Goal: Task Accomplishment & Management: Complete application form

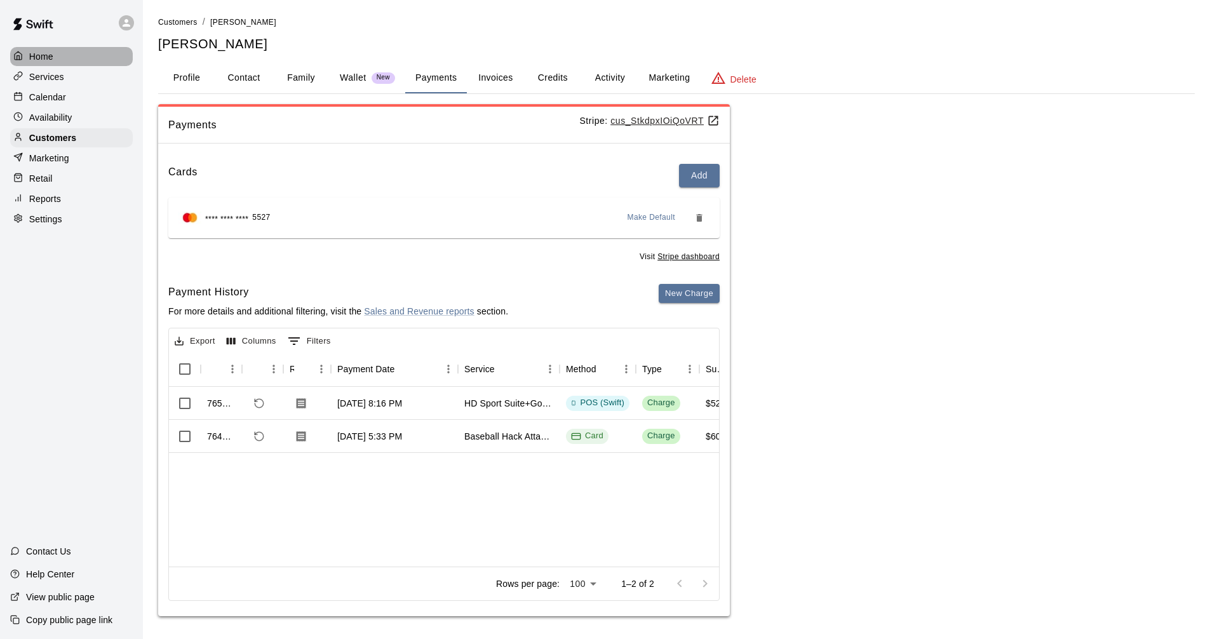
click at [68, 48] on div "Home" at bounding box center [71, 56] width 123 height 19
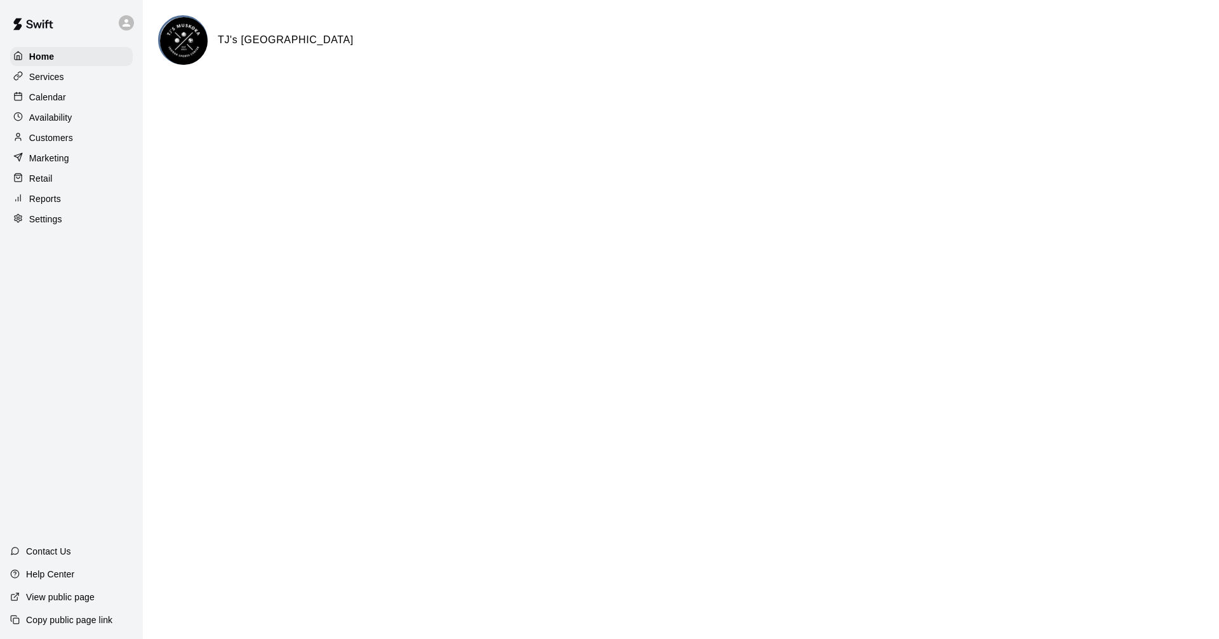
click at [74, 88] on div "Home Services Calendar Availability Customers Marketing Retail Reports Settings" at bounding box center [71, 138] width 143 height 184
click at [77, 98] on div "Calendar" at bounding box center [71, 97] width 123 height 19
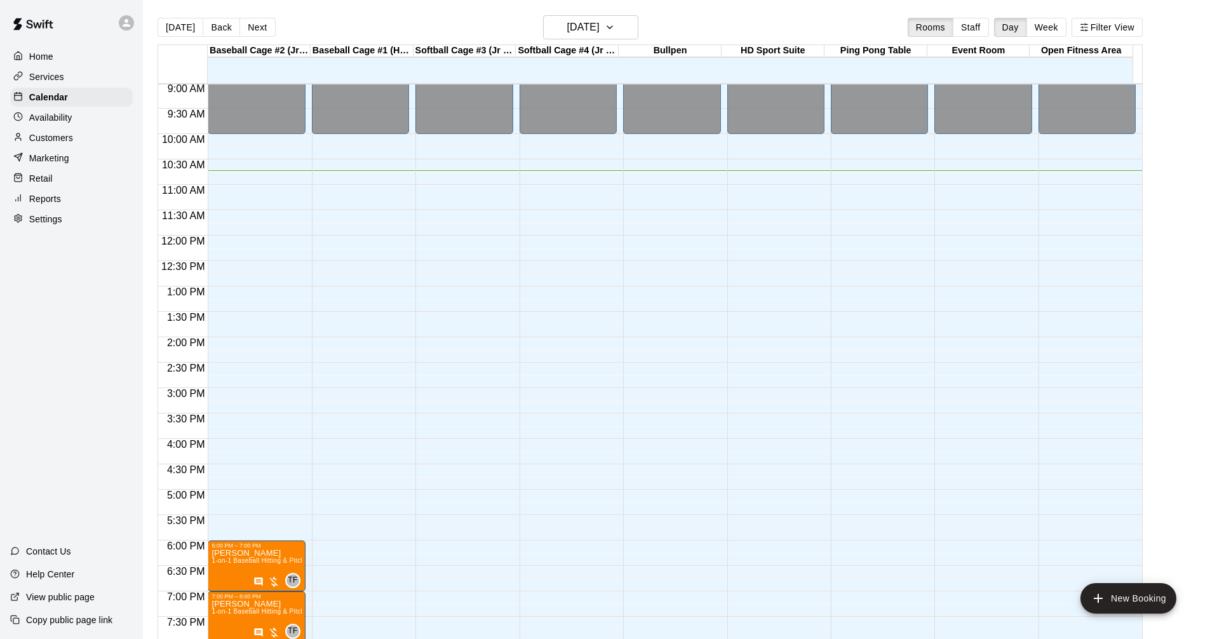
scroll to position [481, 0]
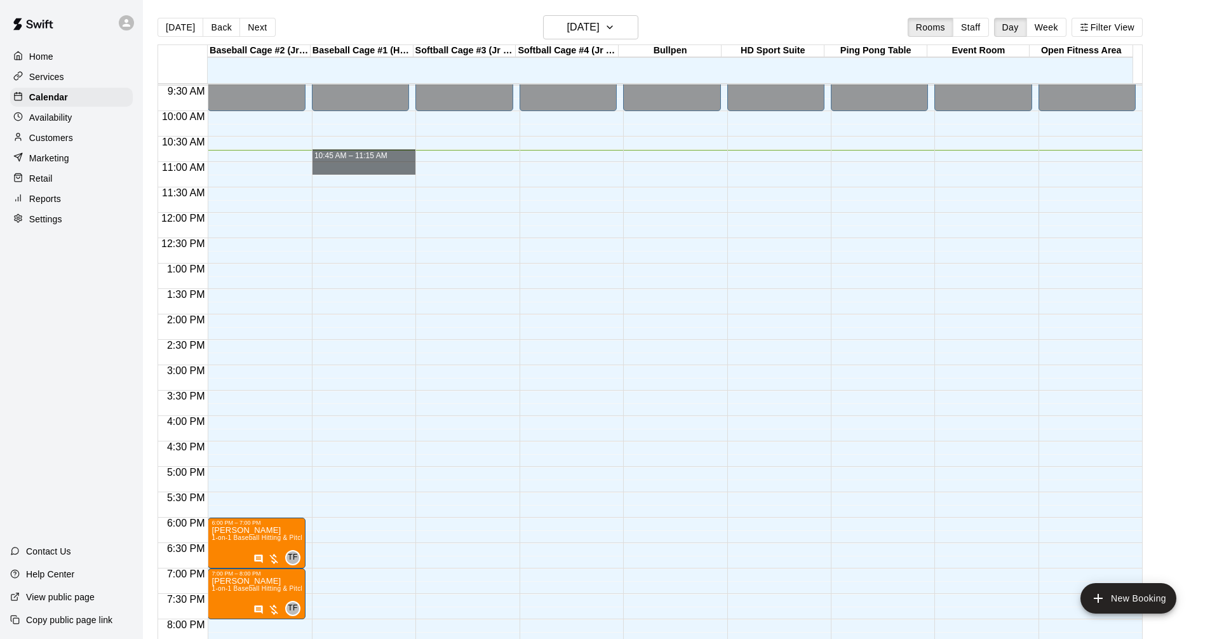
drag, startPoint x: 331, startPoint y: 151, endPoint x: 331, endPoint y: 168, distance: 16.5
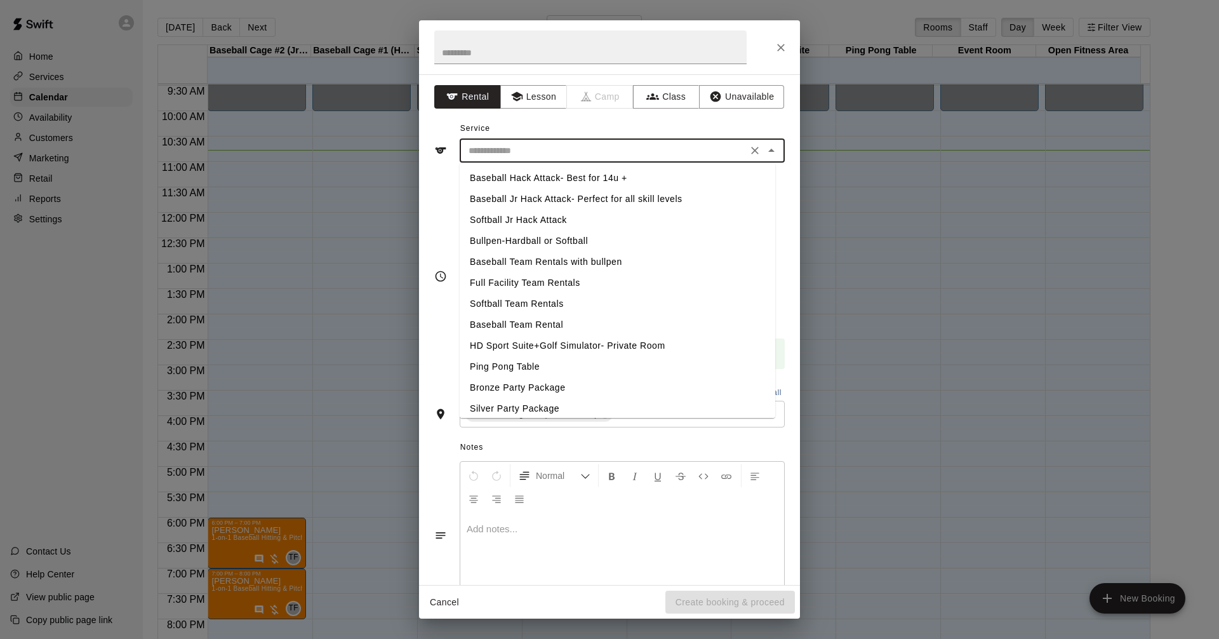
click at [535, 148] on input "text" at bounding box center [604, 151] width 280 height 16
click at [530, 196] on li "Baseball Jr Hack Attack- Perfect for all skill levels" at bounding box center [618, 199] width 316 height 21
type input "**********"
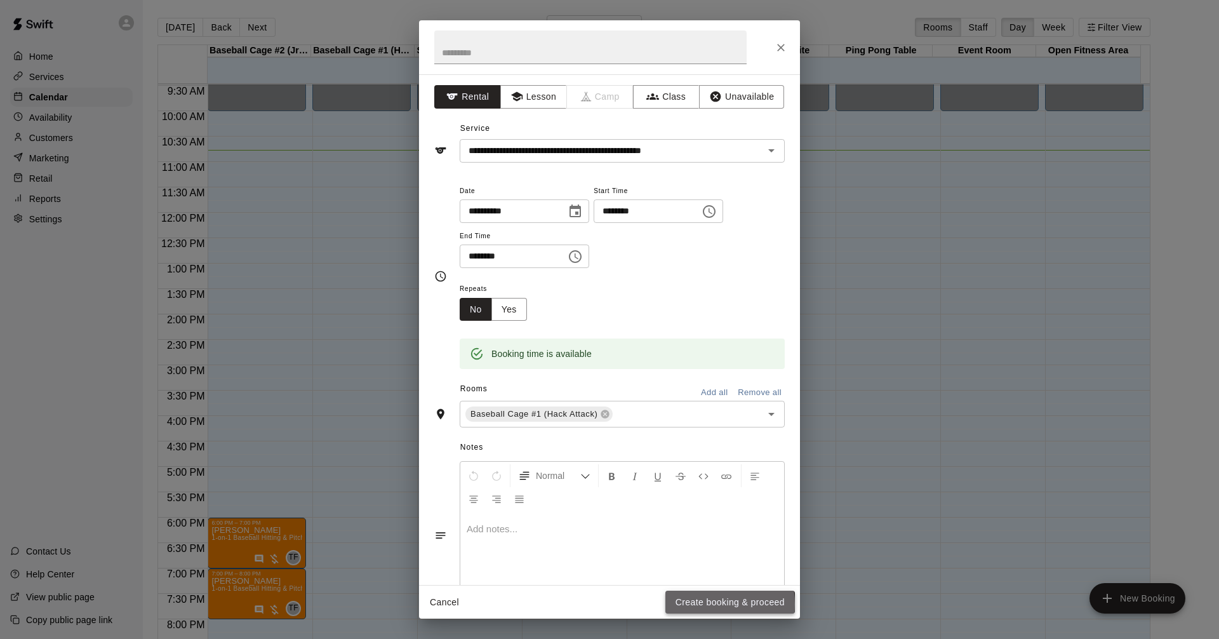
click at [700, 604] on button "Create booking & proceed" at bounding box center [730, 602] width 130 height 23
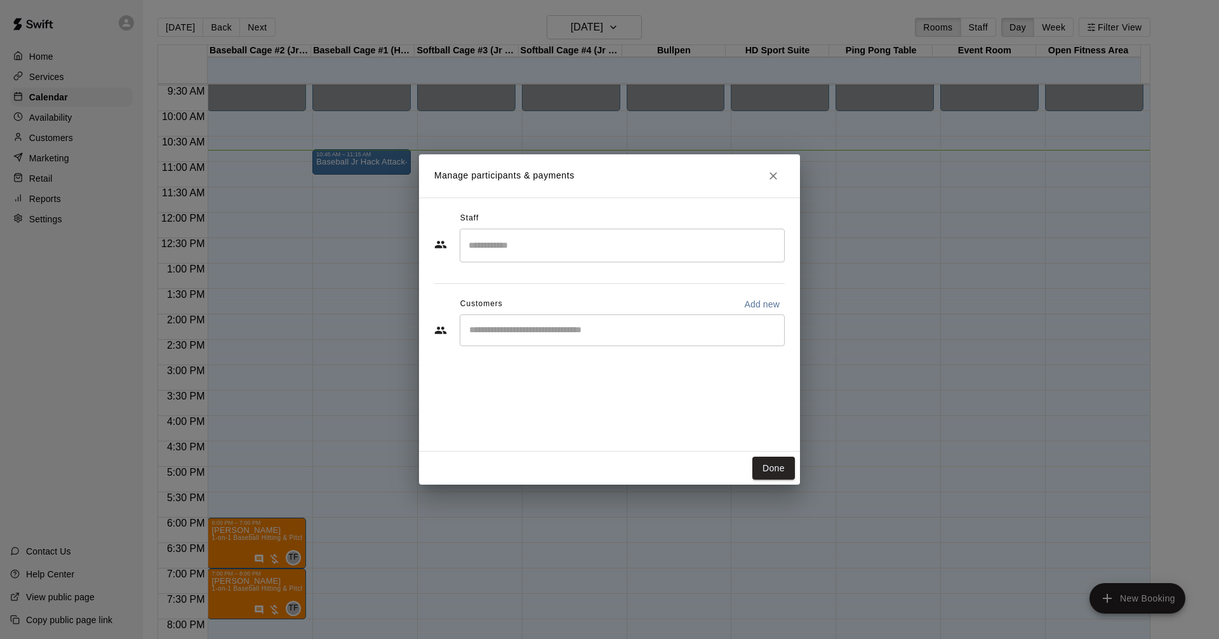
click at [620, 337] on div "​" at bounding box center [622, 330] width 325 height 32
type input "***"
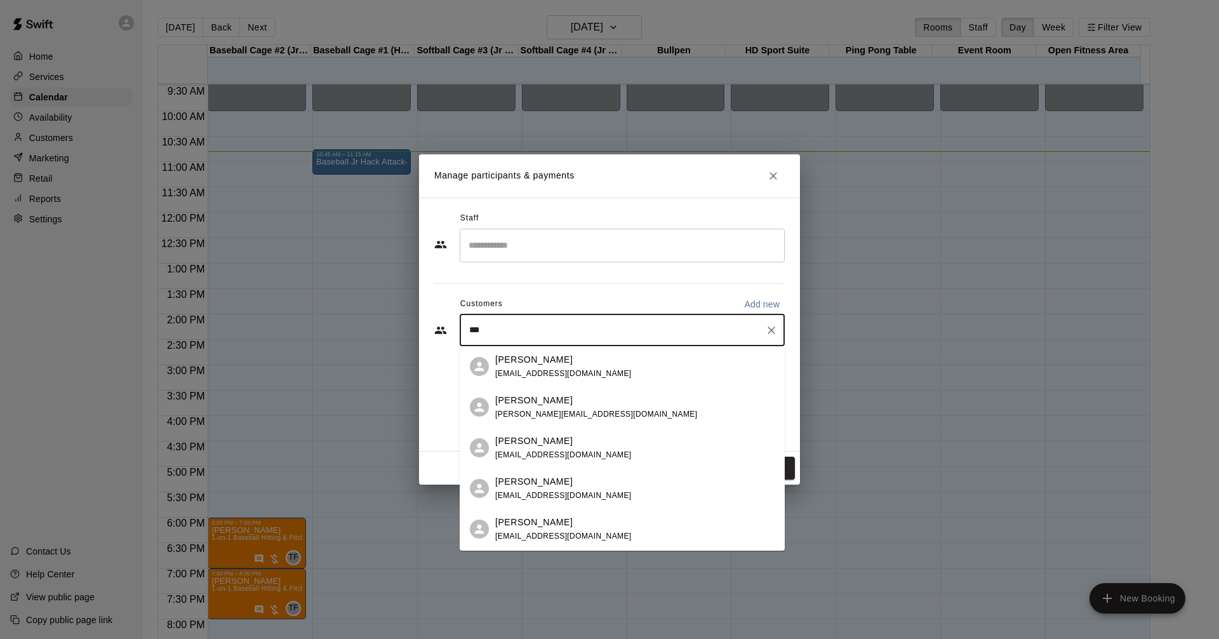
click at [625, 490] on div "[PERSON_NAME] [PERSON_NAME][EMAIL_ADDRESS][DOMAIN_NAME]" at bounding box center [634, 488] width 279 height 27
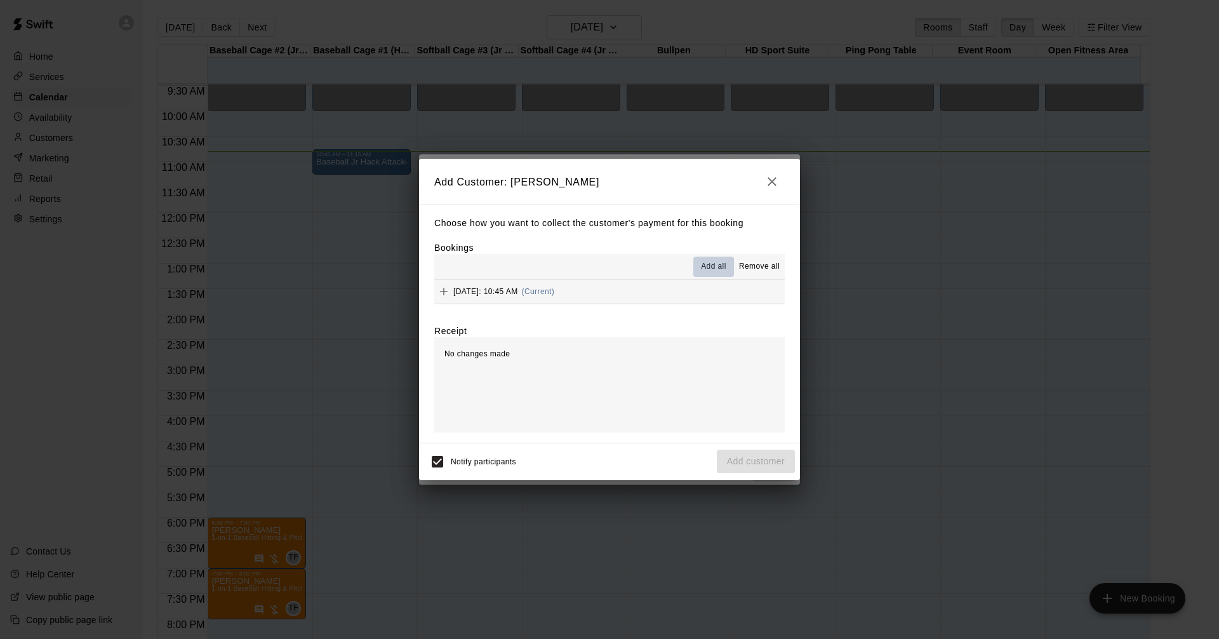
click at [729, 270] on button "Add all" at bounding box center [713, 267] width 41 height 20
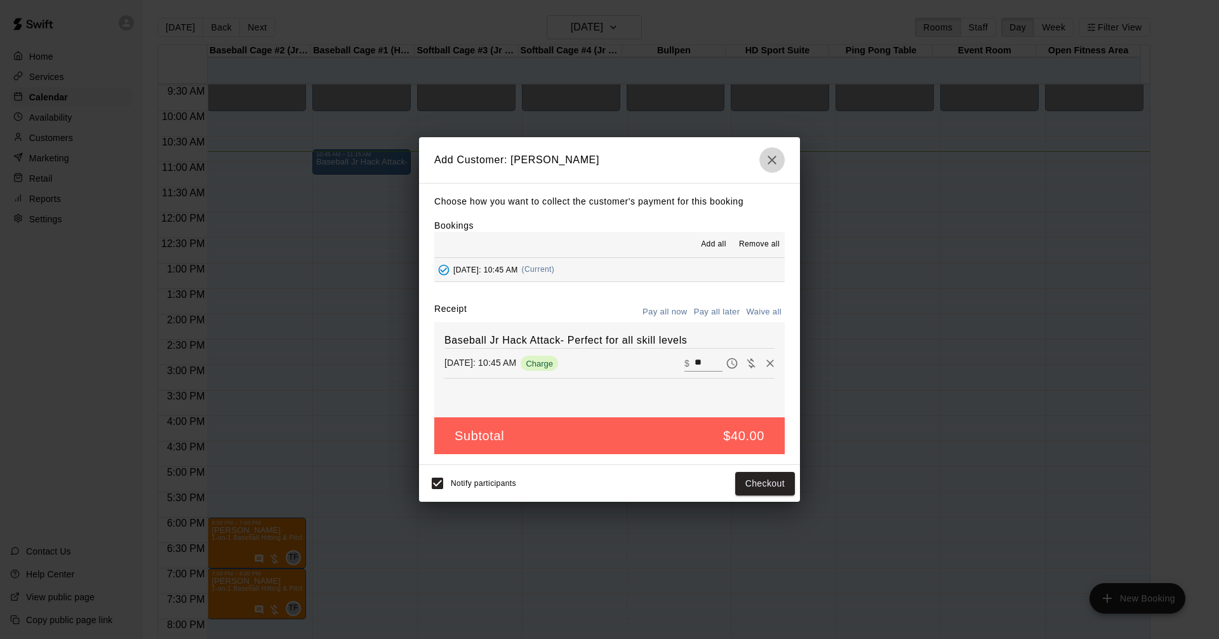
click at [781, 161] on button "button" at bounding box center [771, 159] width 25 height 25
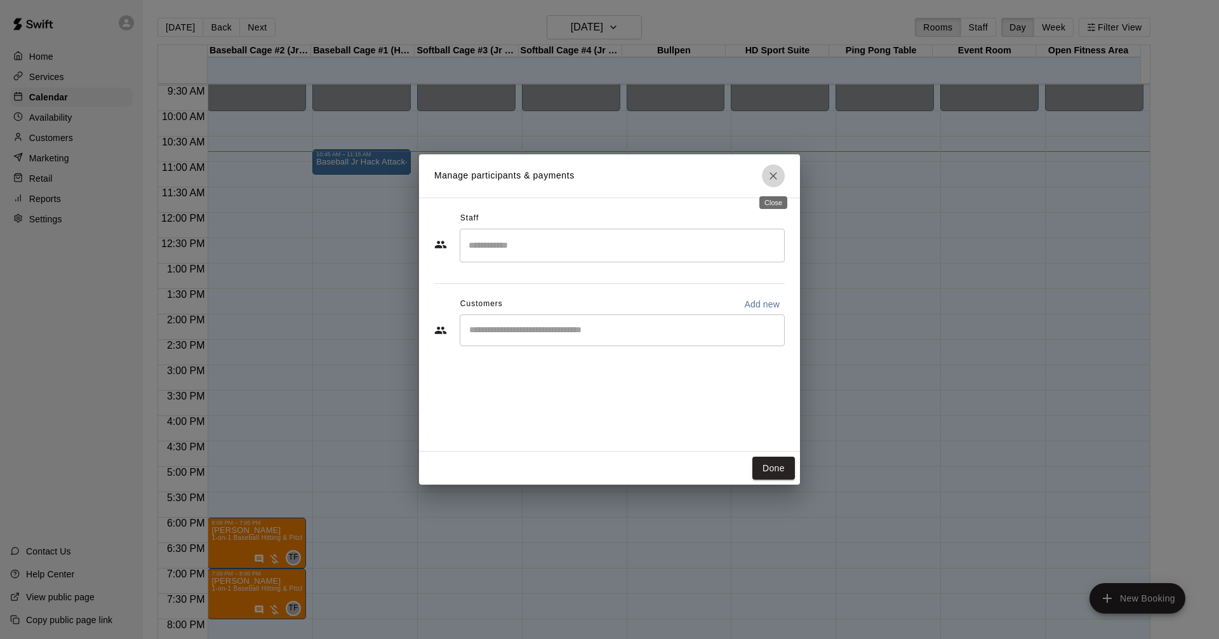
click at [770, 179] on icon "Close" at bounding box center [773, 176] width 13 height 13
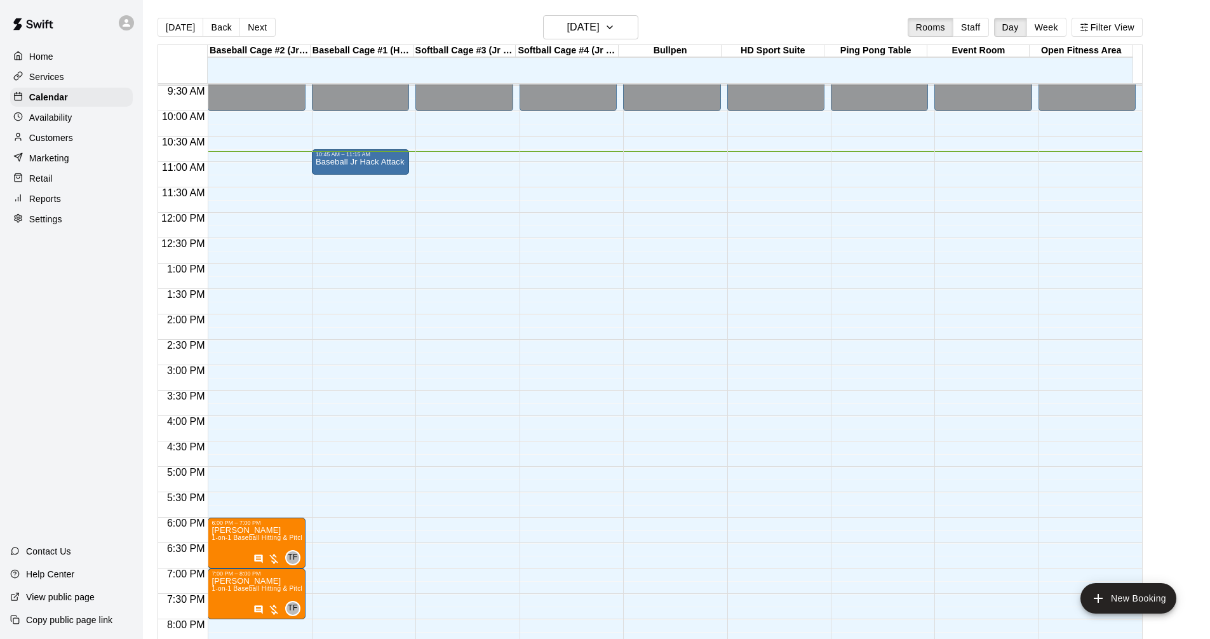
click at [44, 135] on p "Customers" at bounding box center [51, 137] width 44 height 13
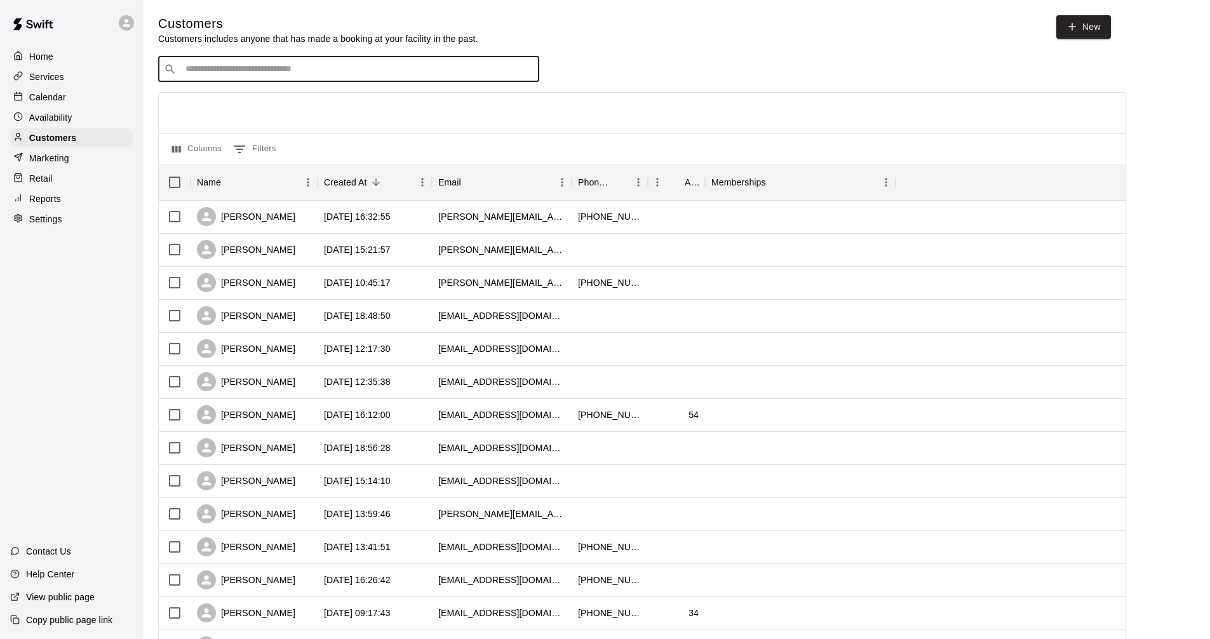
click at [230, 74] on input "Search customers by name or email" at bounding box center [358, 69] width 352 height 13
type input "*****"
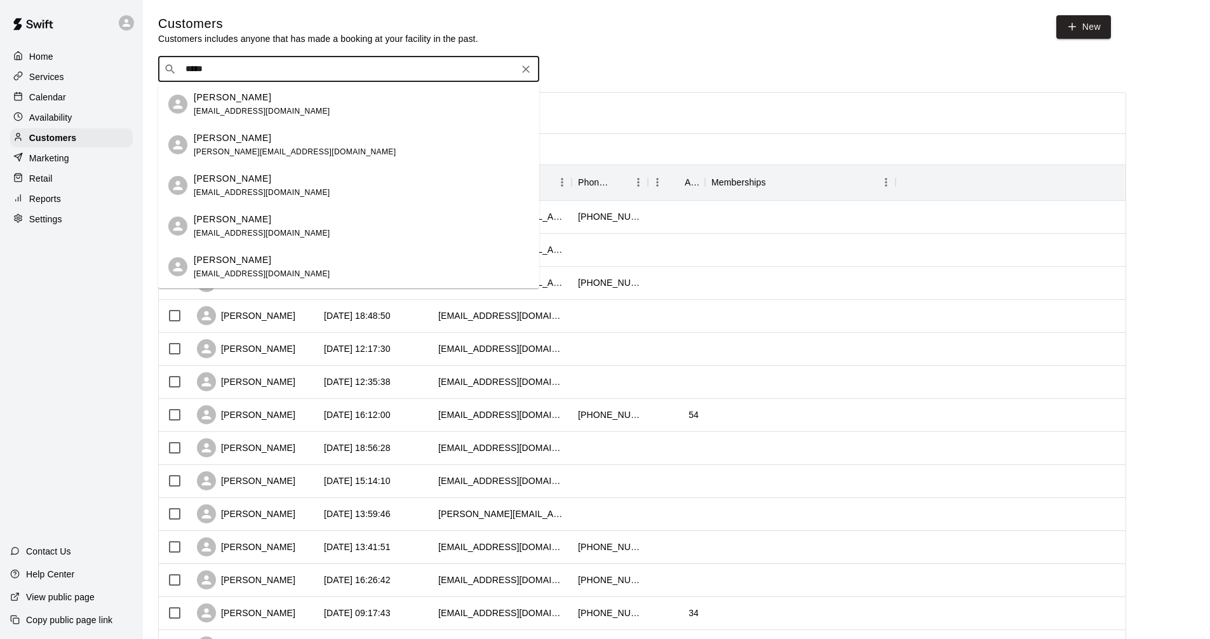
click at [271, 257] on p "[PERSON_NAME]" at bounding box center [232, 259] width 77 height 13
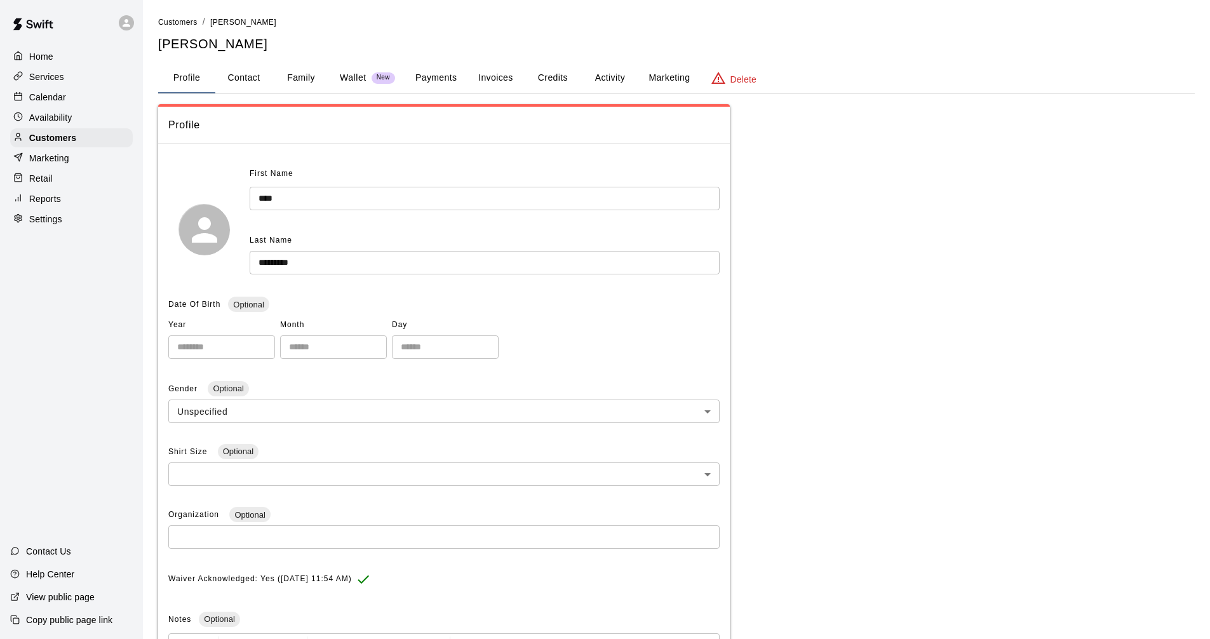
click at [350, 69] on button "Wallet New" at bounding box center [368, 78] width 76 height 30
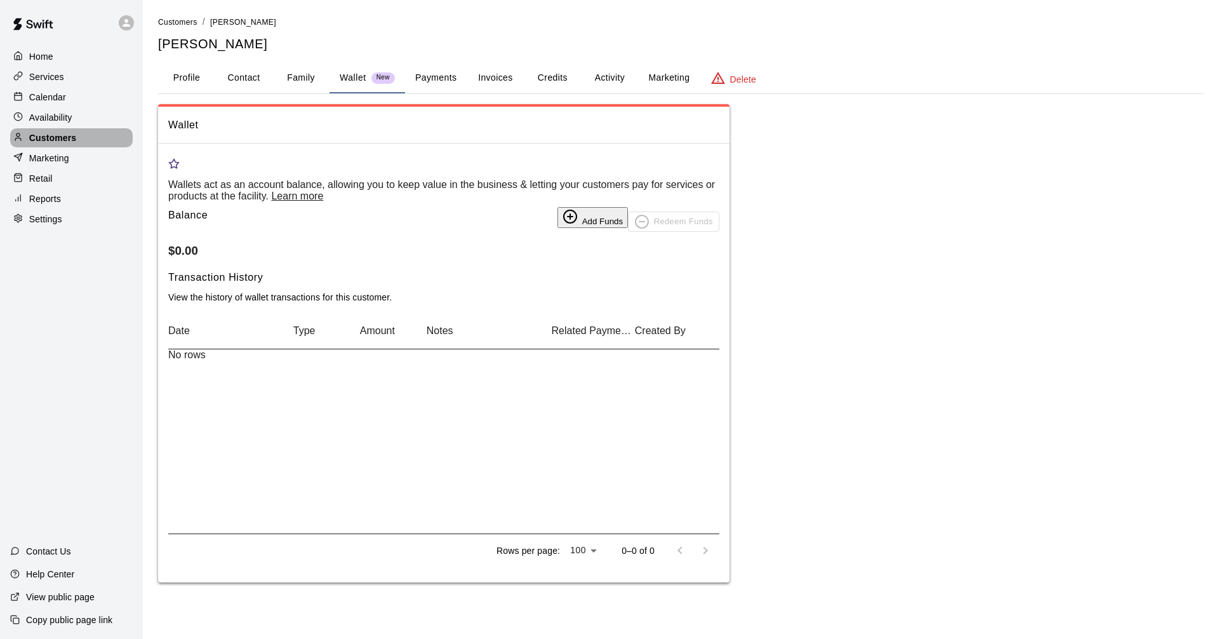
click at [89, 135] on div "Customers" at bounding box center [71, 137] width 123 height 19
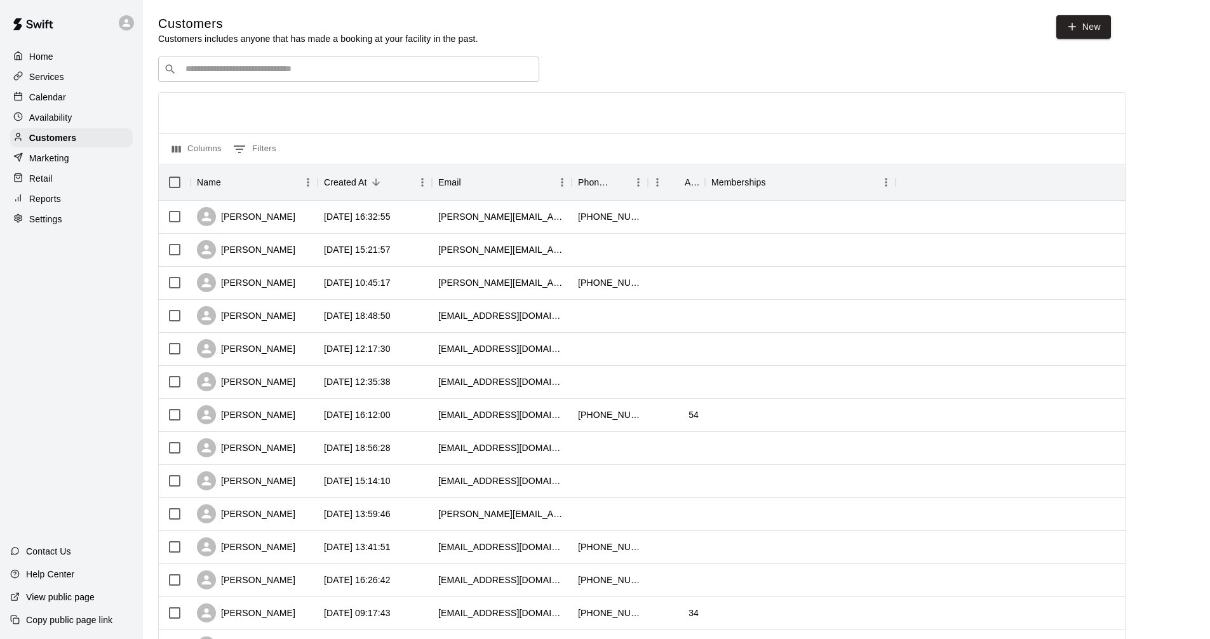
click at [184, 63] on div "​ ​" at bounding box center [348, 69] width 381 height 25
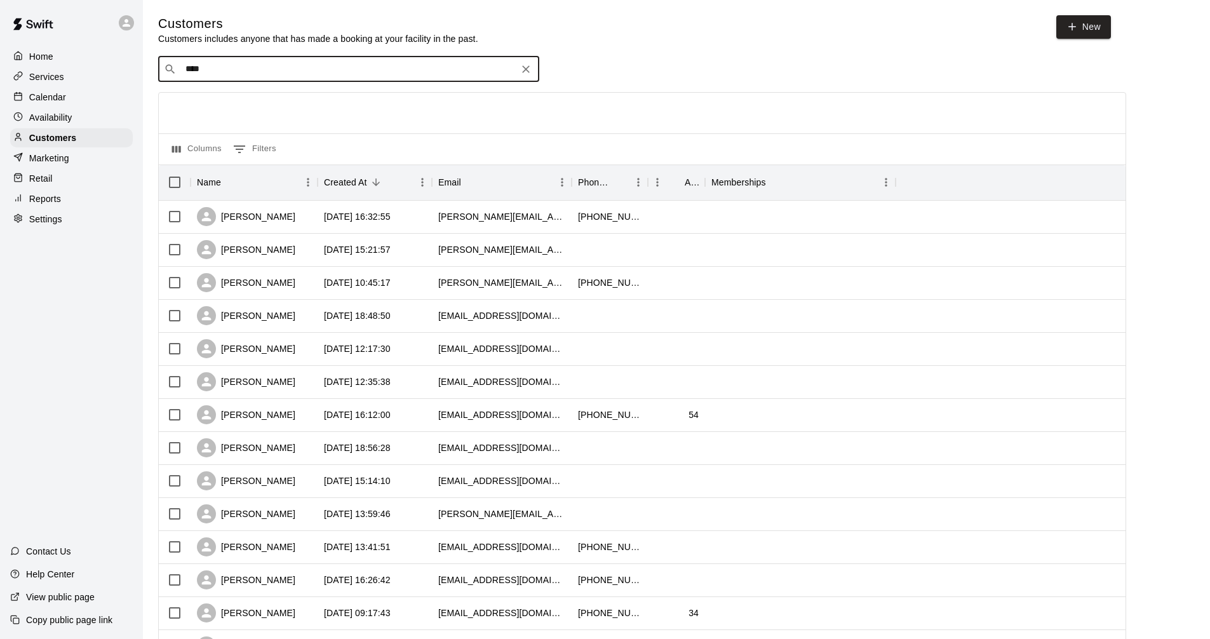
type input "*****"
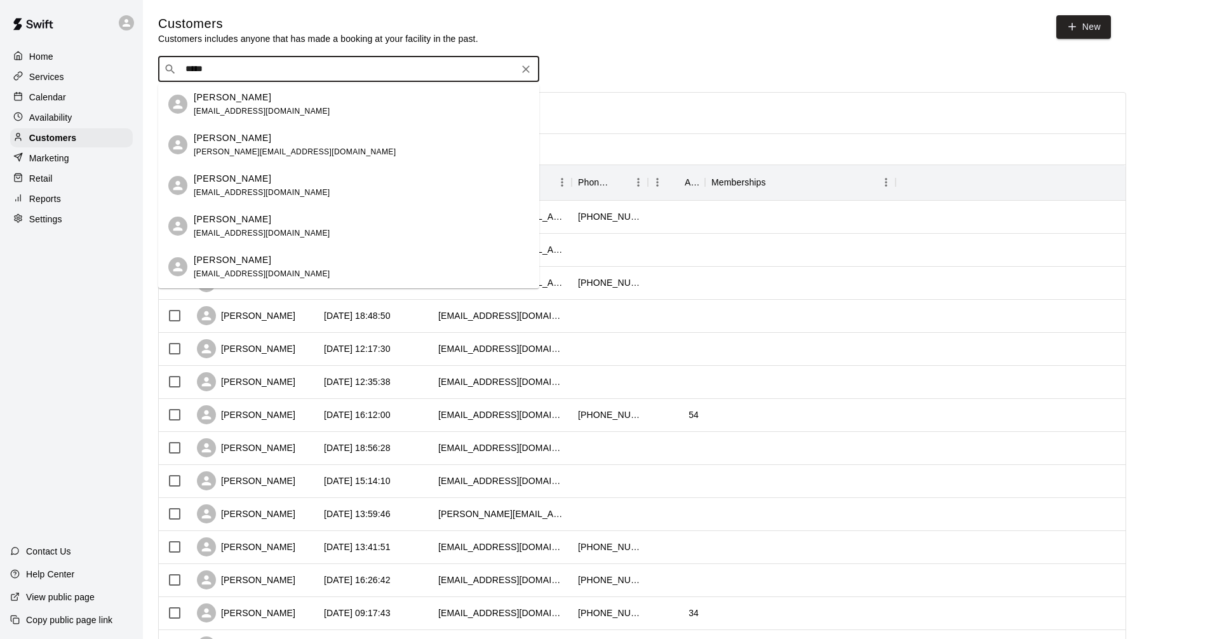
click at [291, 218] on div "[PERSON_NAME] [PERSON_NAME][EMAIL_ADDRESS][DOMAIN_NAME]" at bounding box center [361, 226] width 335 height 27
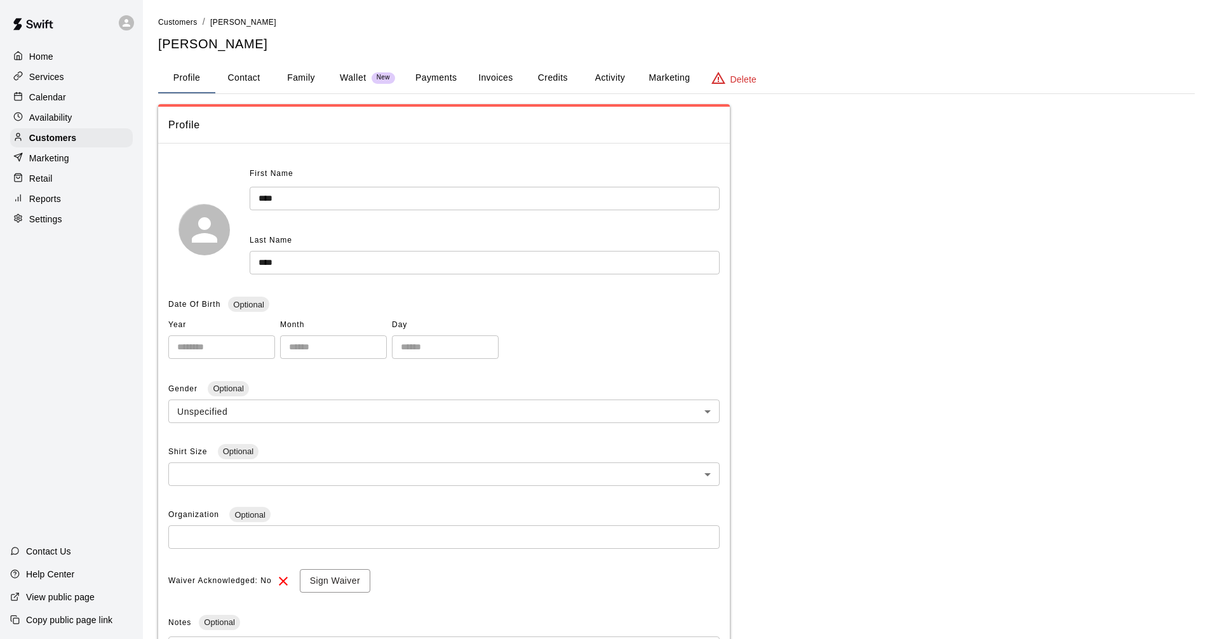
click at [342, 80] on p "Wallet" at bounding box center [353, 77] width 27 height 13
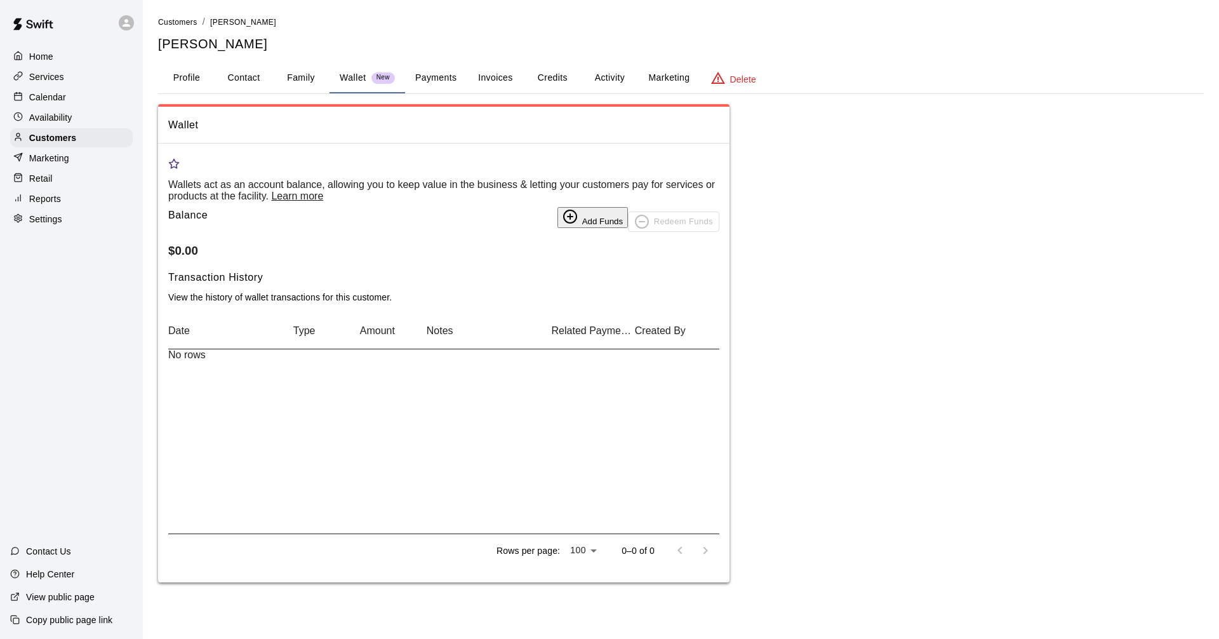
click at [556, 76] on button "Credits" at bounding box center [552, 78] width 57 height 30
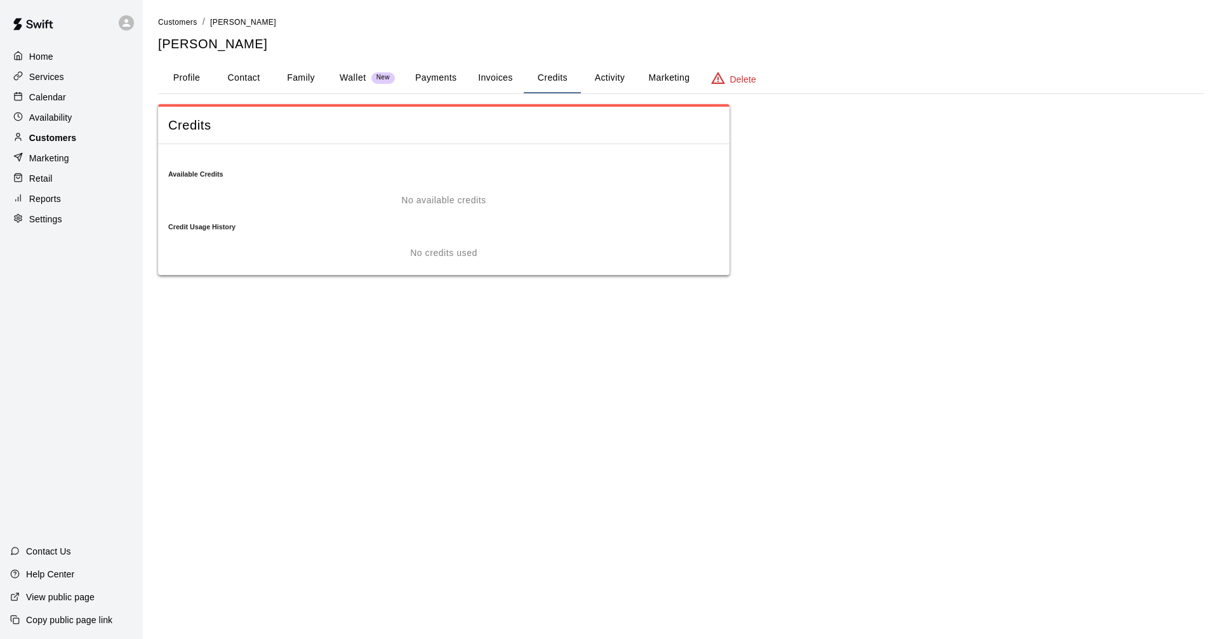
click at [93, 137] on div "Customers" at bounding box center [71, 137] width 123 height 19
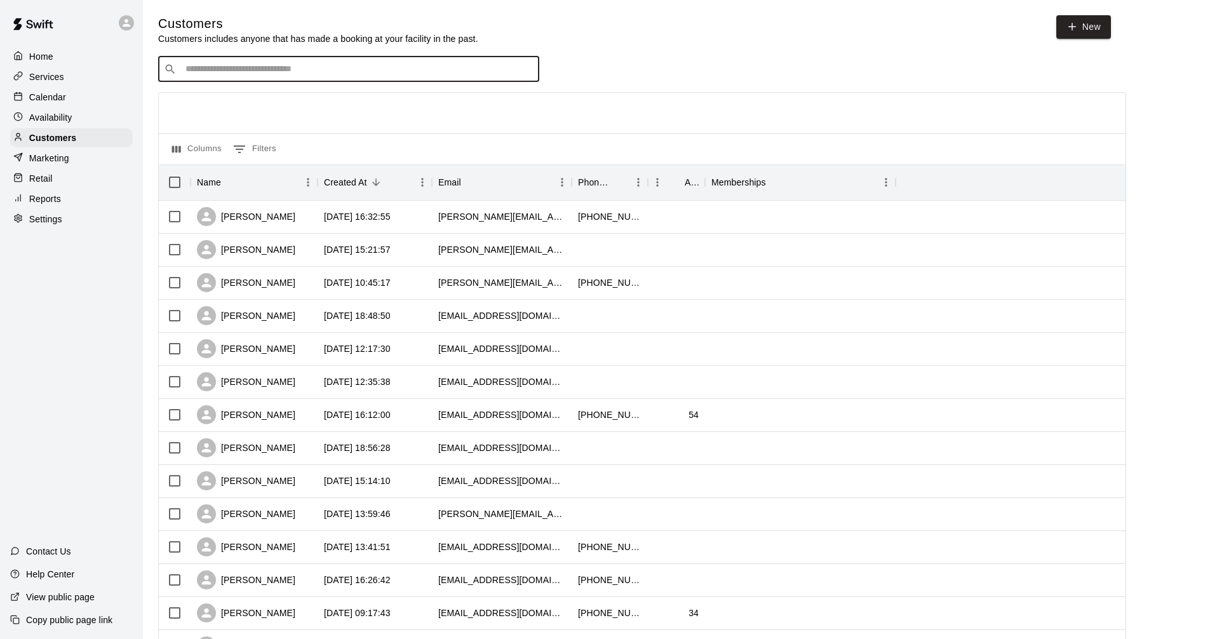
click at [203, 76] on input "Search customers by name or email" at bounding box center [358, 69] width 352 height 13
type input "*****"
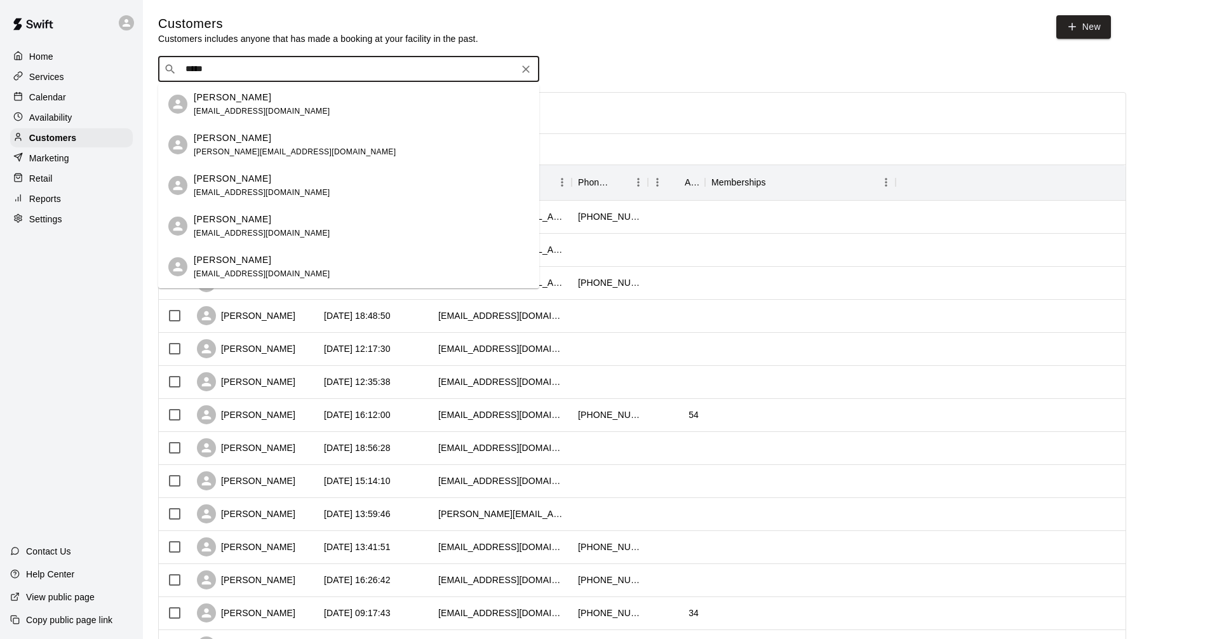
click at [281, 267] on div "[PERSON_NAME] [EMAIL_ADDRESS][DOMAIN_NAME]" at bounding box center [262, 266] width 137 height 27
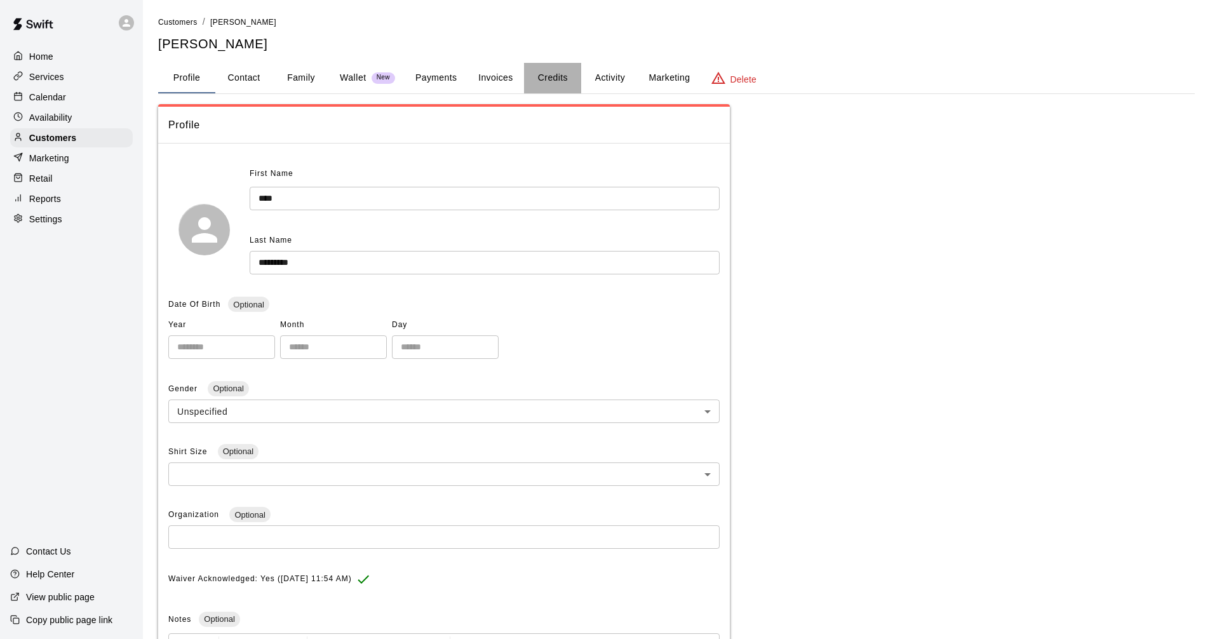
click at [553, 79] on button "Credits" at bounding box center [552, 78] width 57 height 30
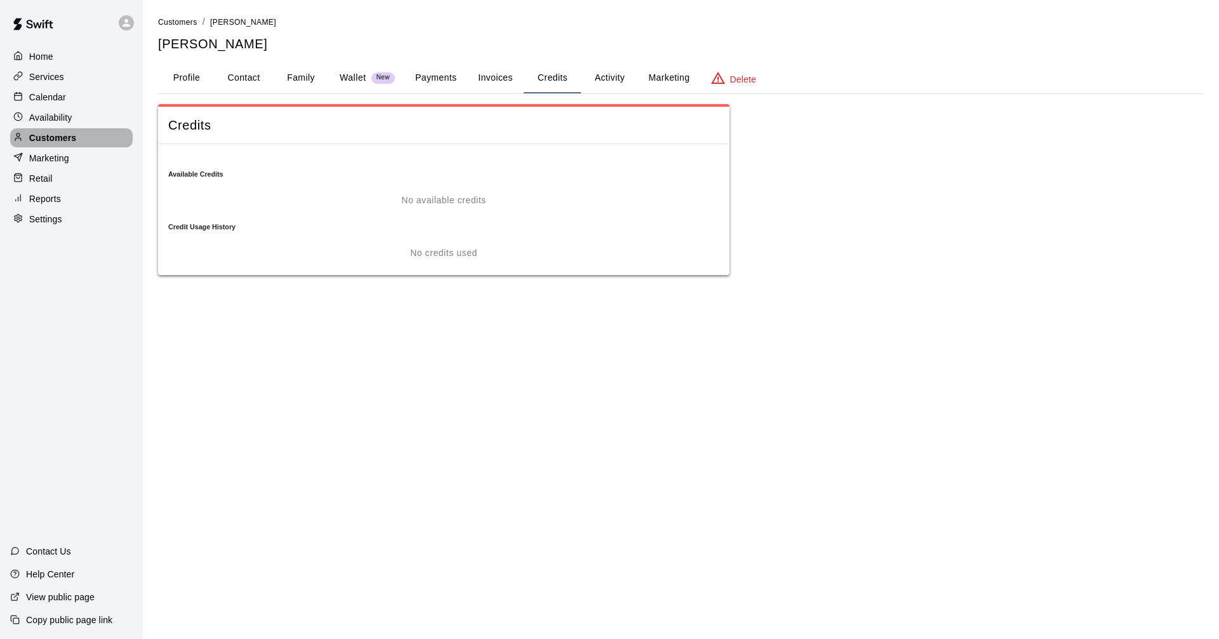
click at [98, 138] on div "Customers" at bounding box center [71, 137] width 123 height 19
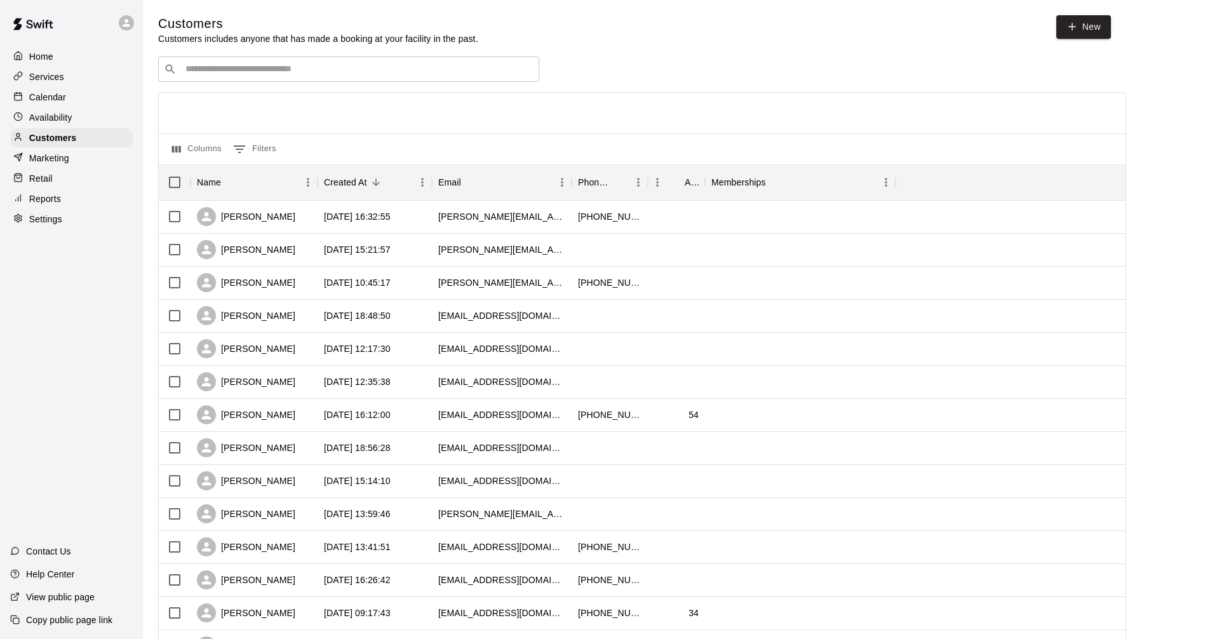
click at [279, 59] on div "​ ​" at bounding box center [348, 69] width 381 height 25
click at [260, 72] on input "Search customers by name or email" at bounding box center [358, 69] width 352 height 13
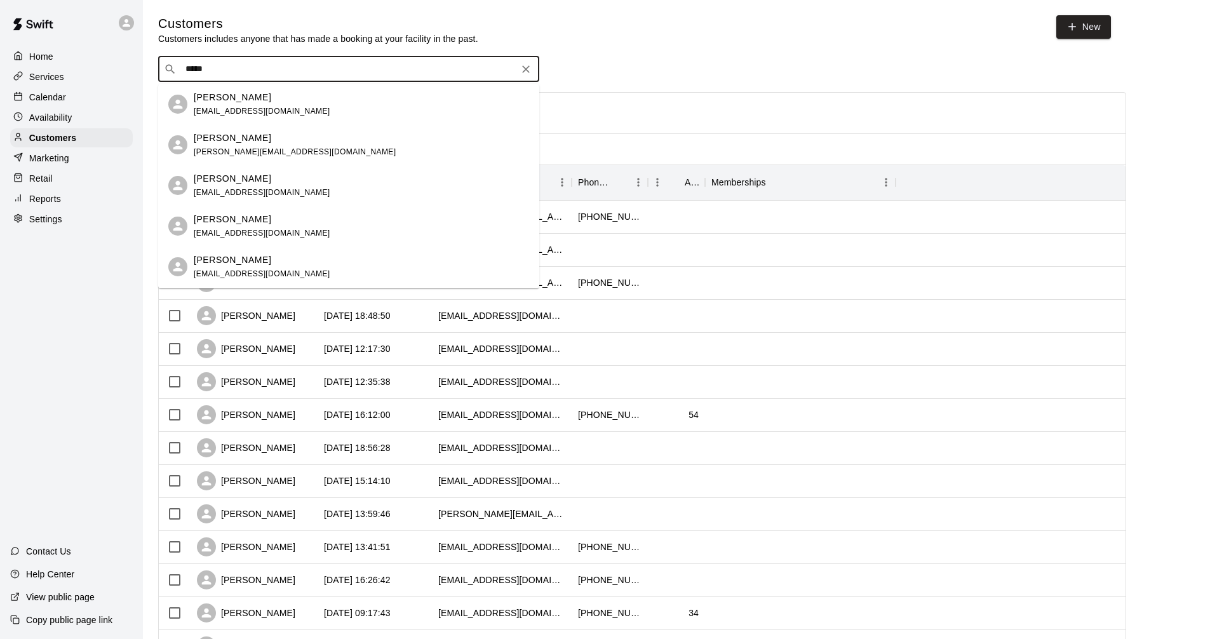
type input "******"
click at [262, 183] on p "[PERSON_NAME]" at bounding box center [232, 178] width 77 height 13
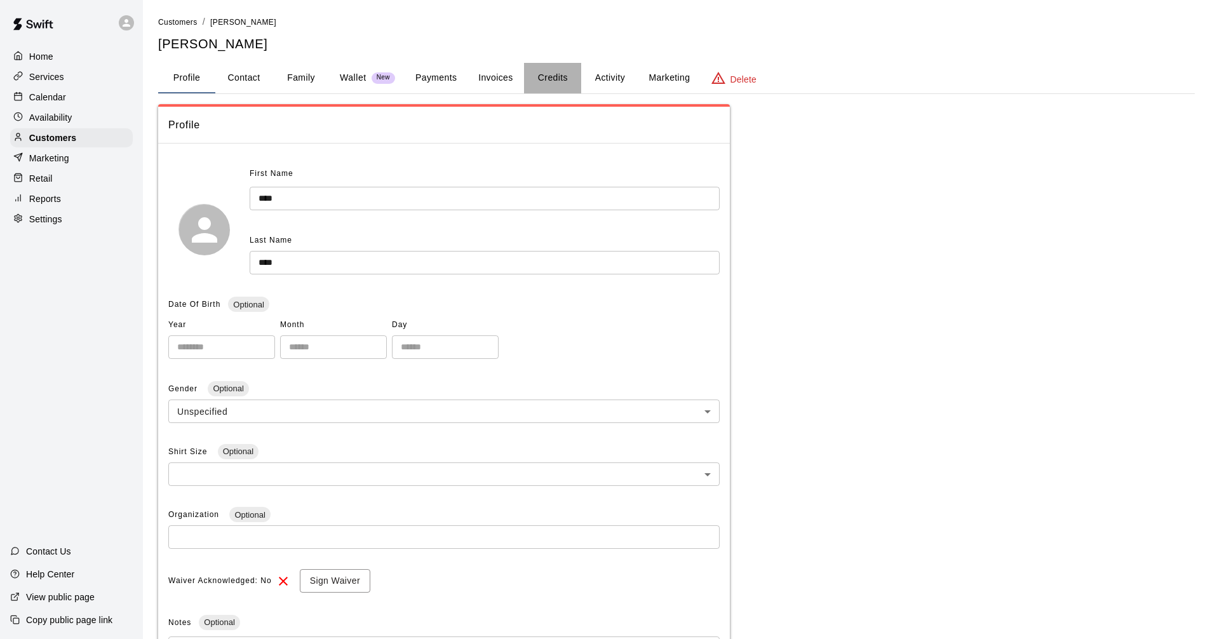
click at [563, 84] on button "Credits" at bounding box center [552, 78] width 57 height 30
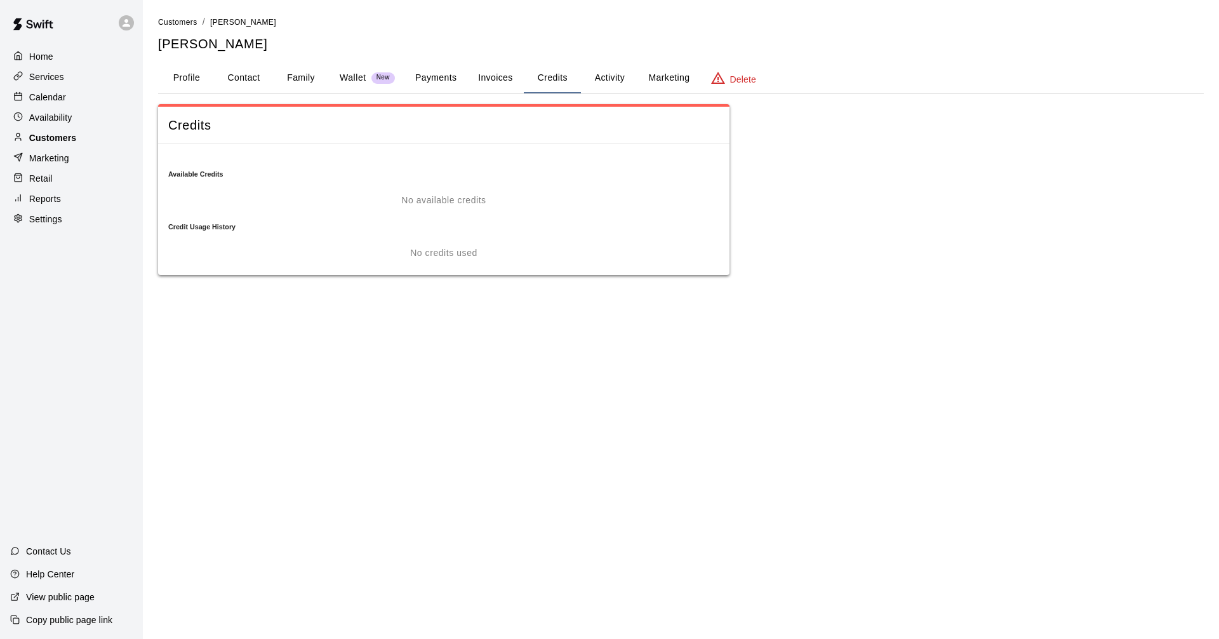
click at [79, 145] on div "Customers" at bounding box center [71, 137] width 123 height 19
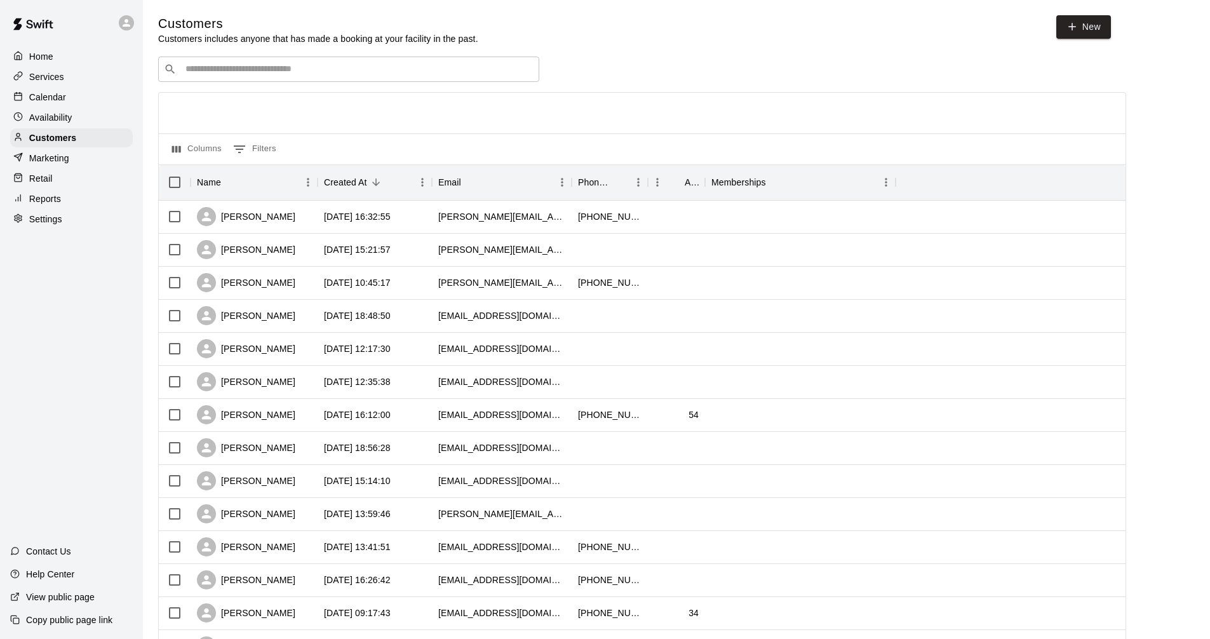
click at [293, 70] on input "Search customers by name or email" at bounding box center [358, 69] width 352 height 13
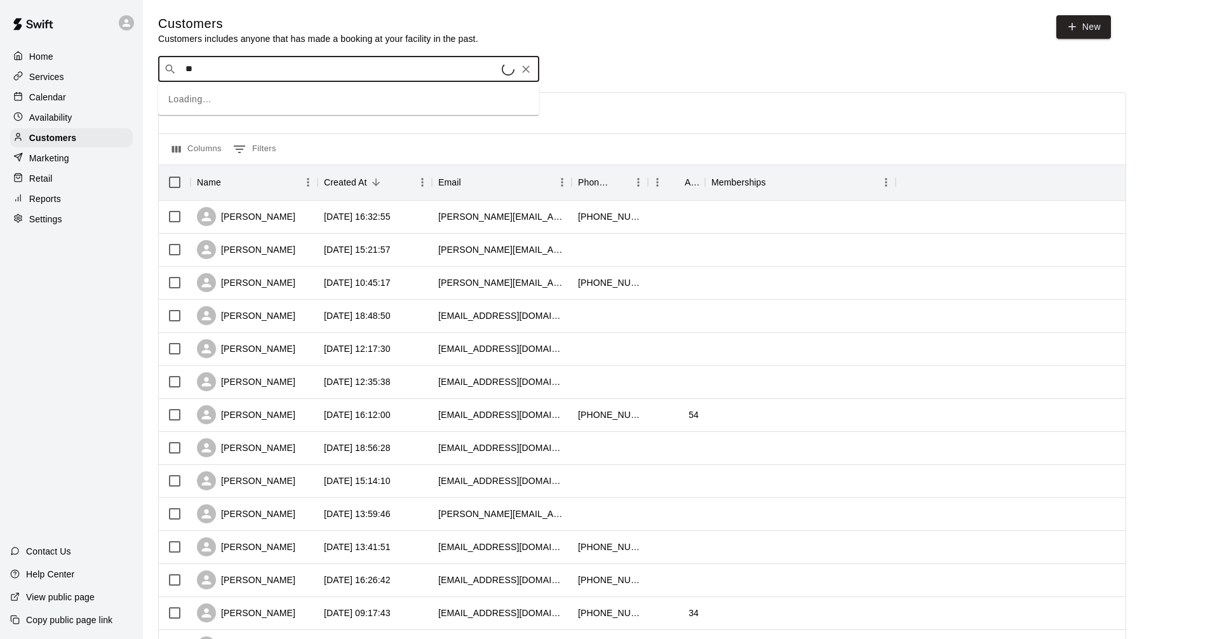
type input "***"
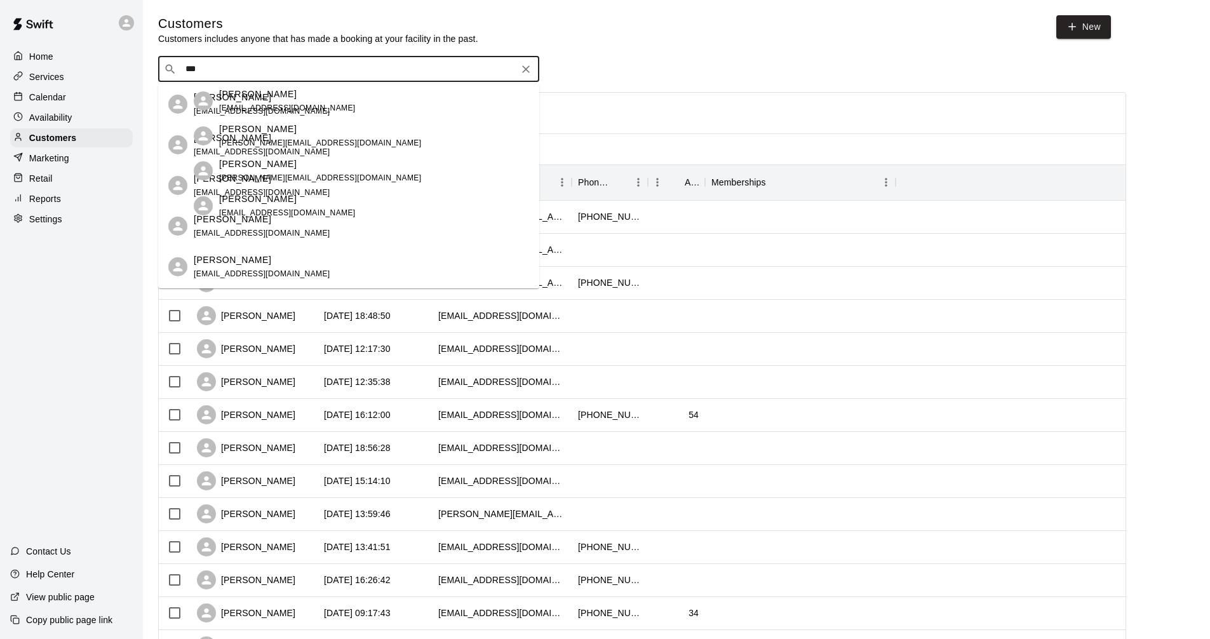
click at [290, 261] on div "[PERSON_NAME] [EMAIL_ADDRESS][DOMAIN_NAME]" at bounding box center [361, 266] width 335 height 27
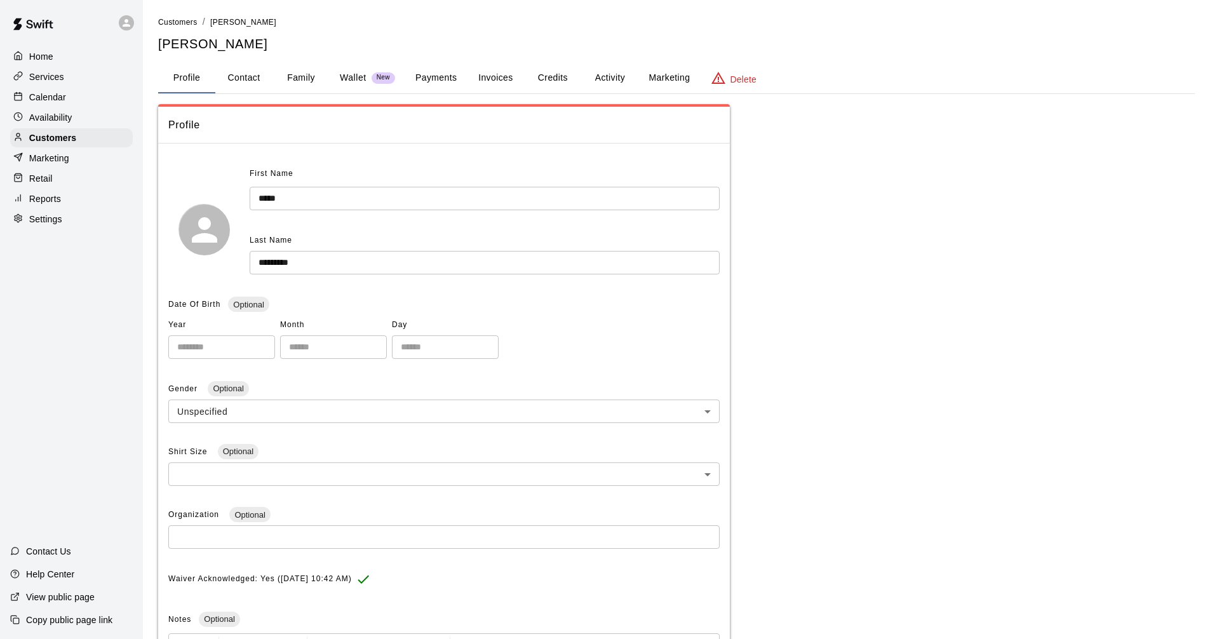
click at [566, 80] on button "Credits" at bounding box center [552, 78] width 57 height 30
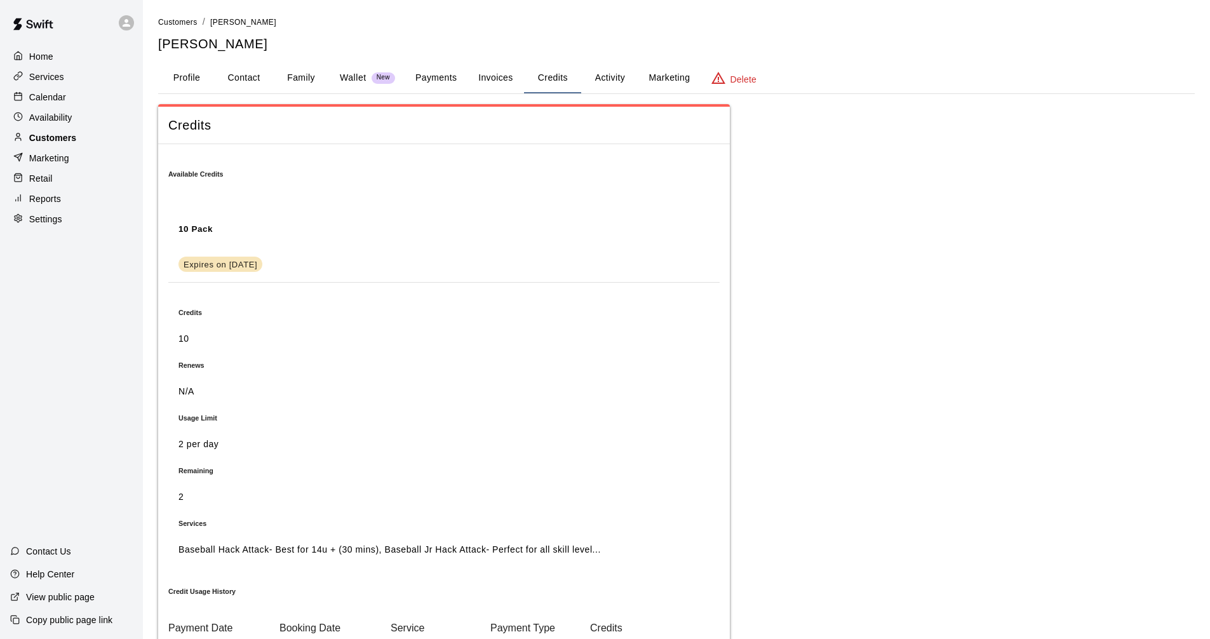
click at [74, 140] on div "Customers" at bounding box center [71, 137] width 123 height 19
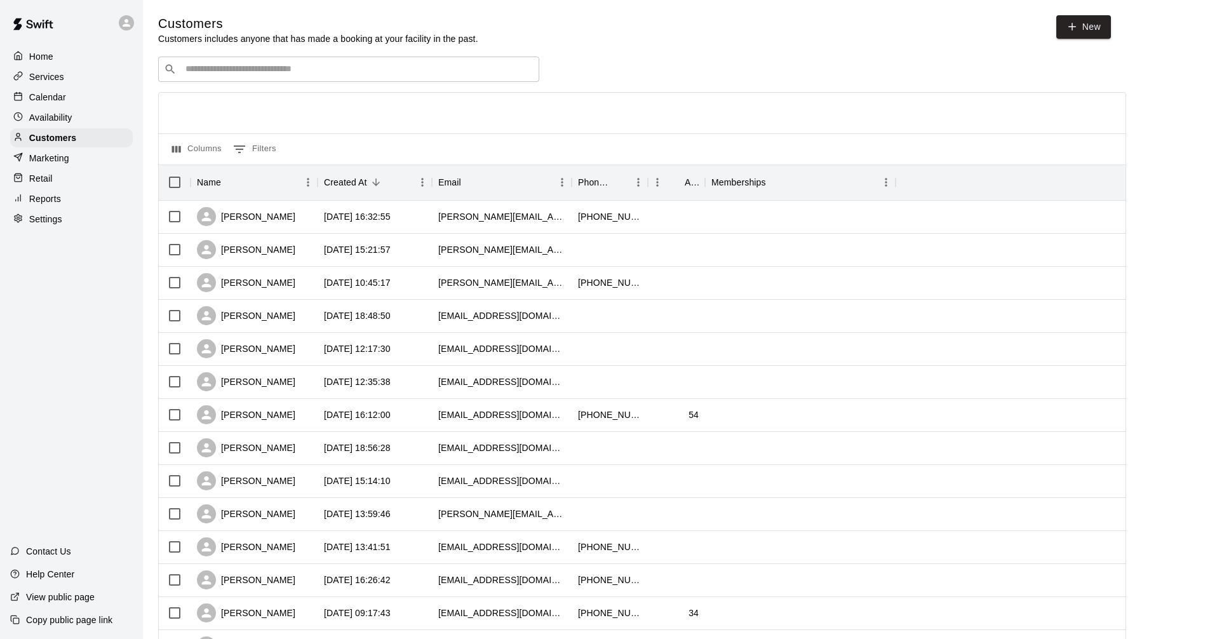
click at [218, 79] on div "​ ​" at bounding box center [348, 69] width 381 height 25
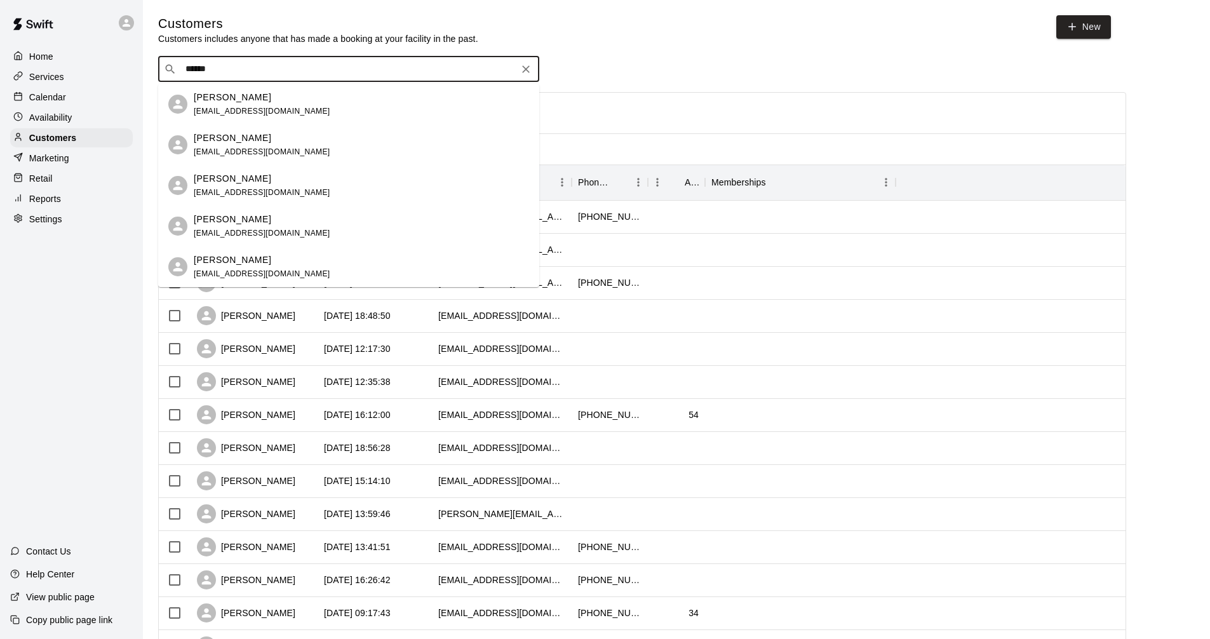
type input "*******"
click at [275, 110] on div "[PERSON_NAME] [EMAIL_ADDRESS][DOMAIN_NAME]" at bounding box center [361, 104] width 335 height 27
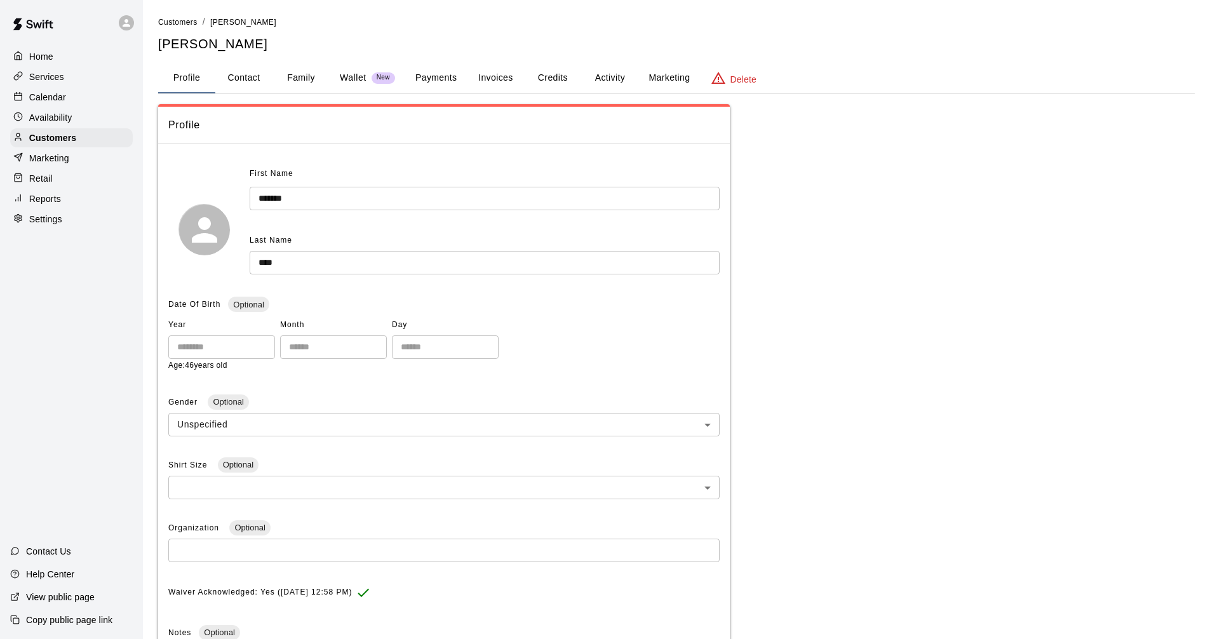
click at [563, 76] on button "Credits" at bounding box center [552, 78] width 57 height 30
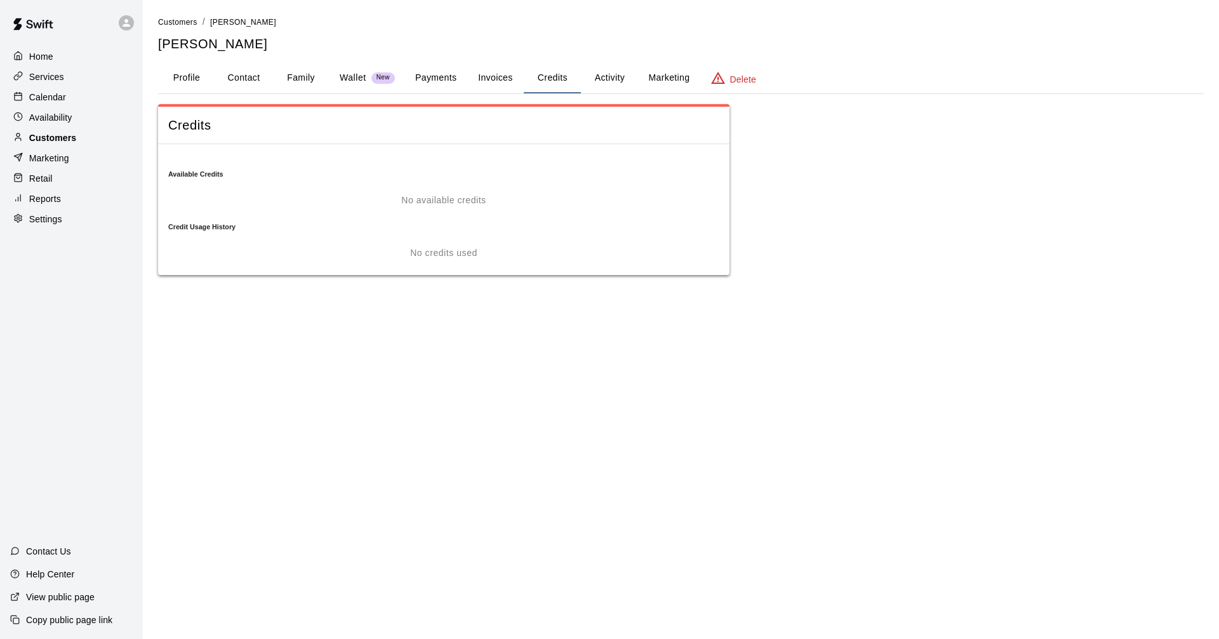
click at [59, 142] on p "Customers" at bounding box center [52, 137] width 47 height 13
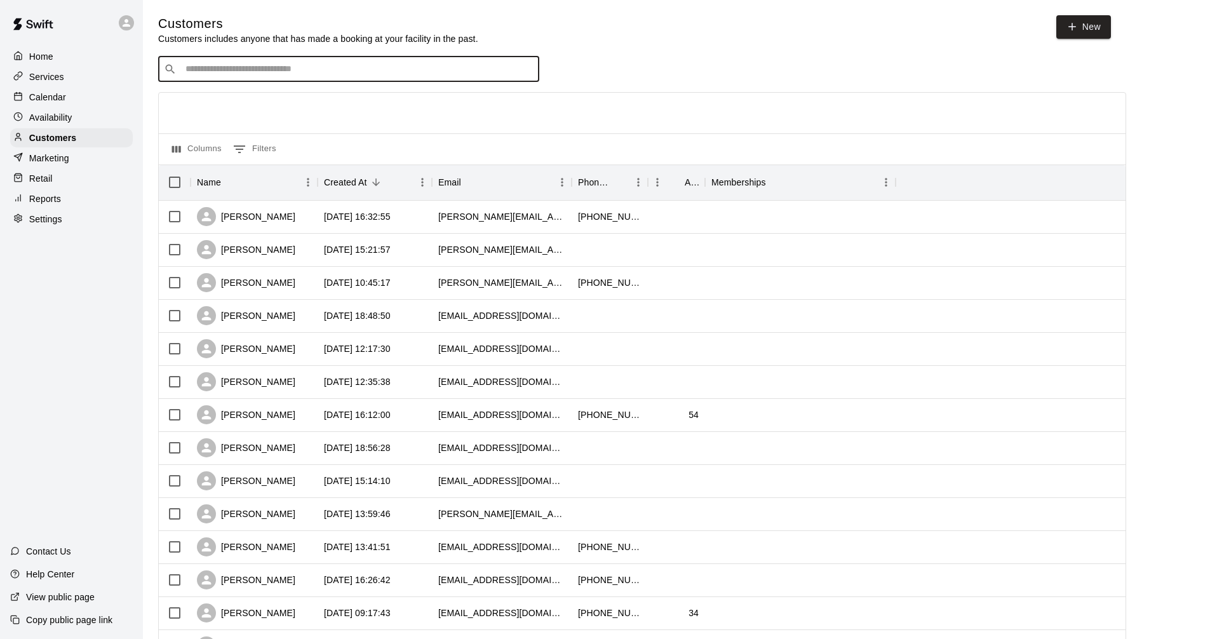
click at [304, 66] on input "Search customers by name or email" at bounding box center [358, 69] width 352 height 13
click at [55, 103] on p "Calendar" at bounding box center [47, 97] width 37 height 13
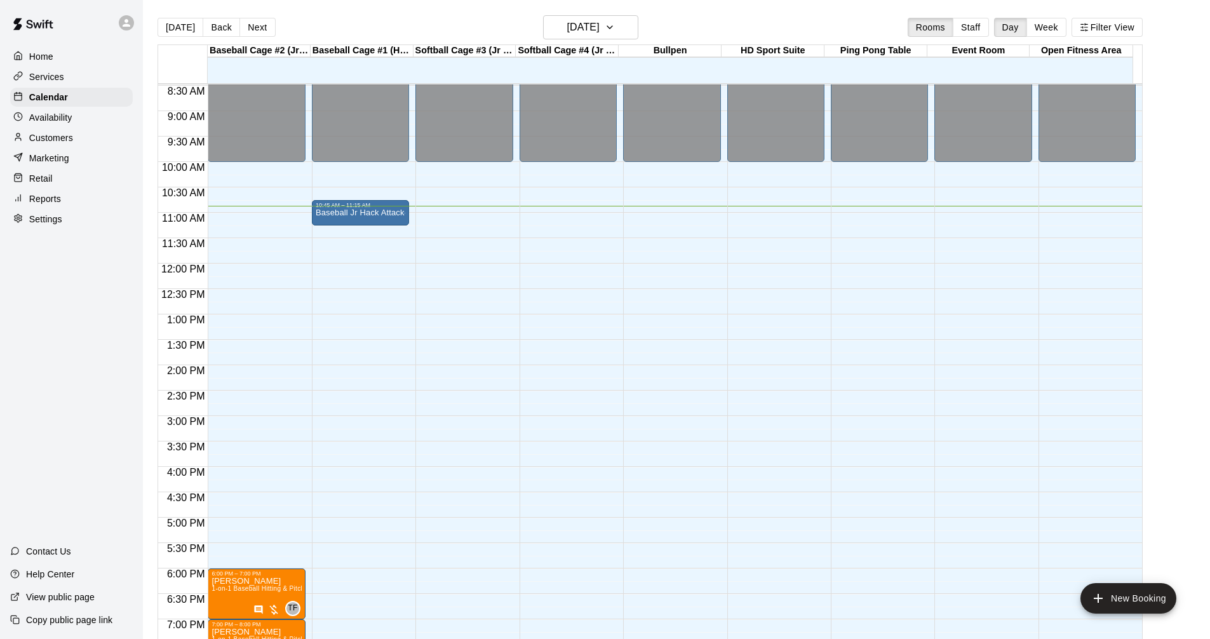
scroll to position [425, 0]
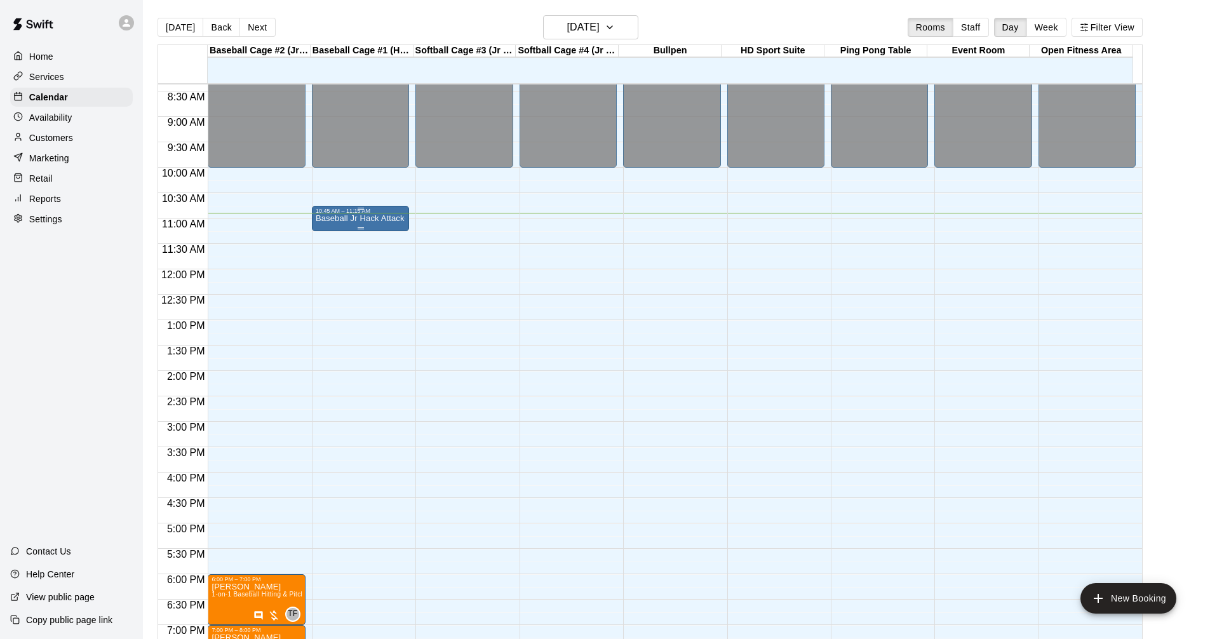
click at [360, 213] on div "10:45 AM – 11:15 AM" at bounding box center [361, 211] width 90 height 6
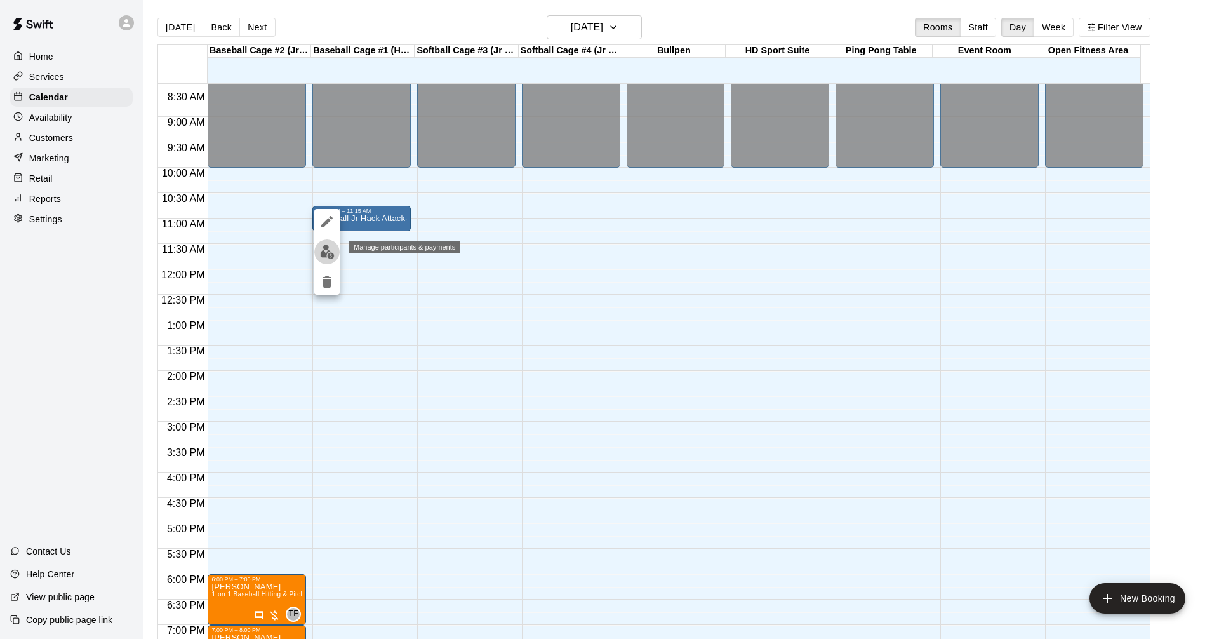
click at [336, 255] on button "edit" at bounding box center [326, 251] width 25 height 25
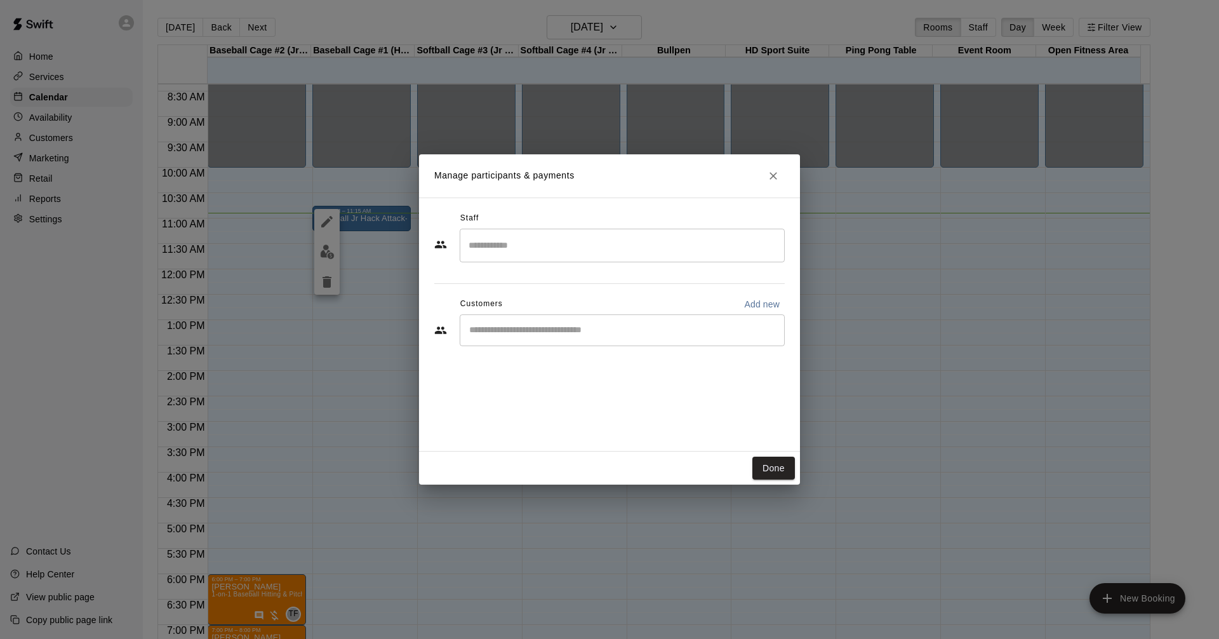
click at [529, 339] on div "​" at bounding box center [622, 330] width 325 height 32
click at [779, 175] on icon "Close" at bounding box center [773, 176] width 13 height 13
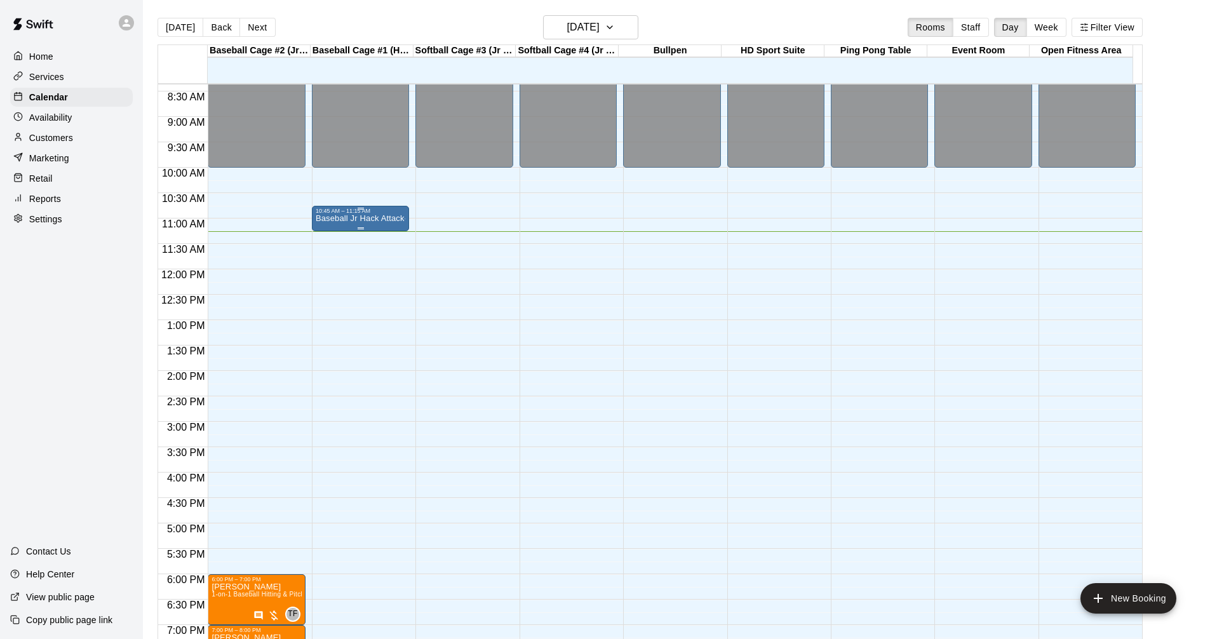
click at [333, 214] on div "10:45 AM – 11:15 AM" at bounding box center [361, 211] width 90 height 6
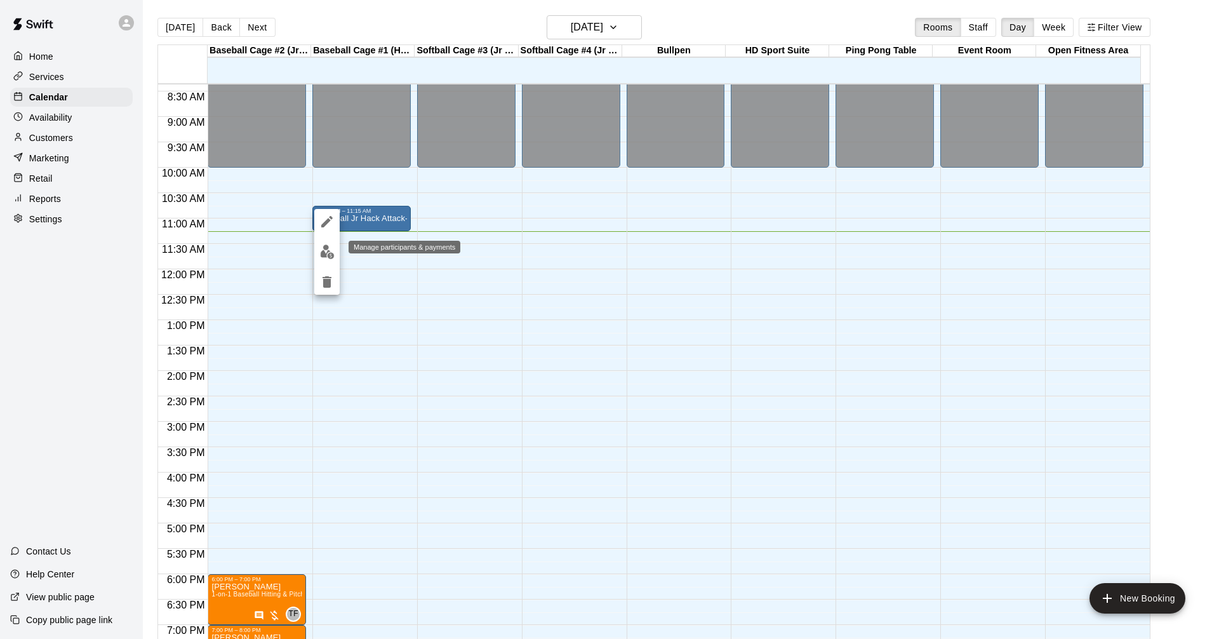
click at [336, 249] on button "edit" at bounding box center [326, 251] width 25 height 25
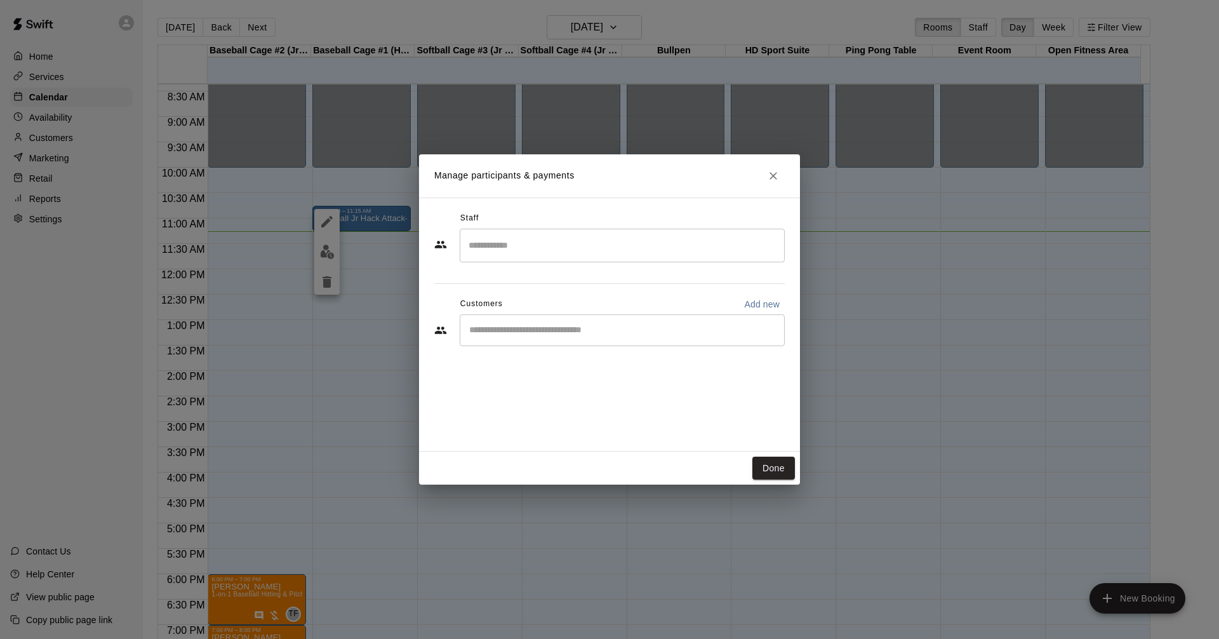
click at [548, 326] on input "Start typing to search customers..." at bounding box center [622, 330] width 314 height 13
type input "****"
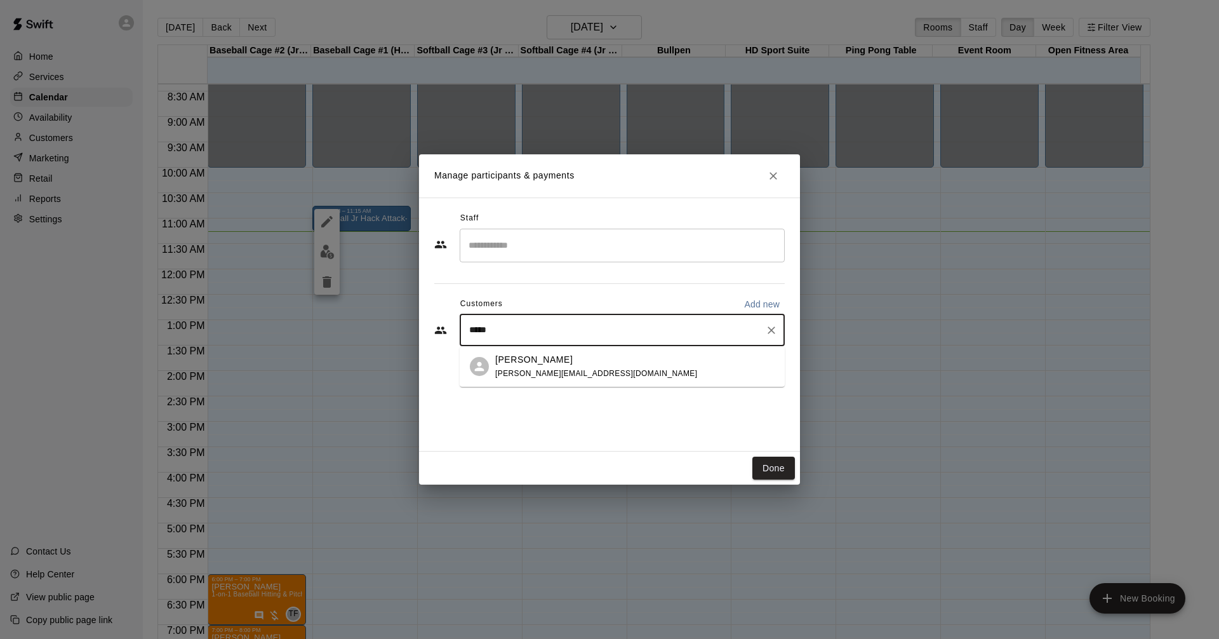
click at [557, 367] on div "[PERSON_NAME] [PERSON_NAME][EMAIL_ADDRESS][DOMAIN_NAME]" at bounding box center [596, 366] width 202 height 27
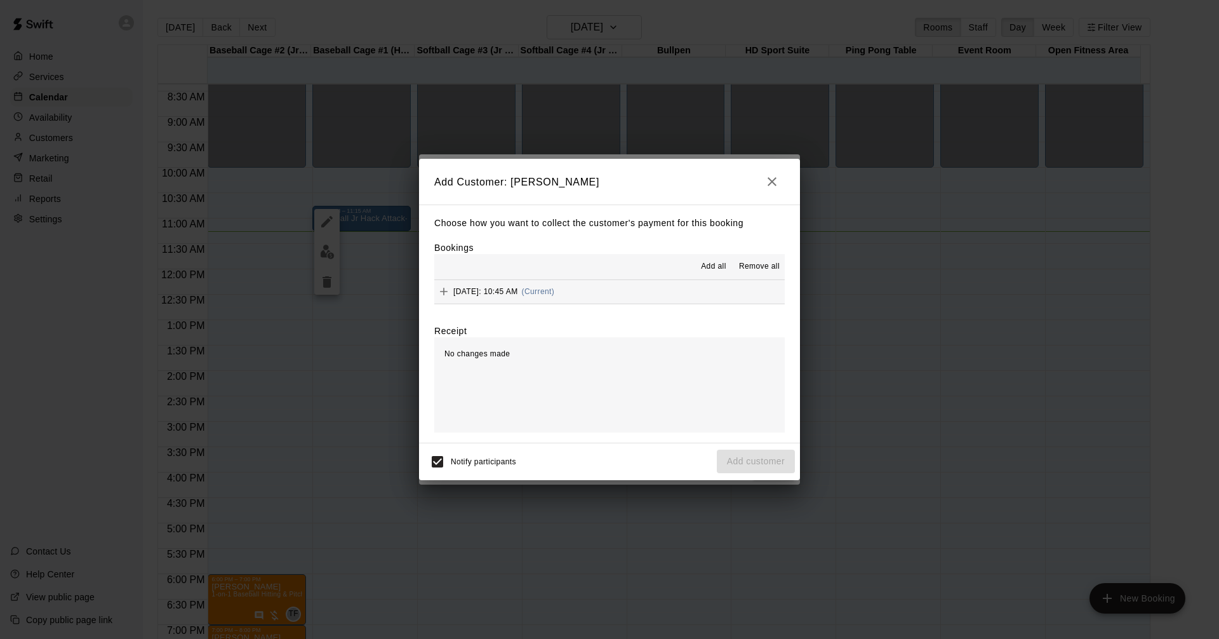
click at [719, 269] on span "Add all" at bounding box center [713, 266] width 25 height 13
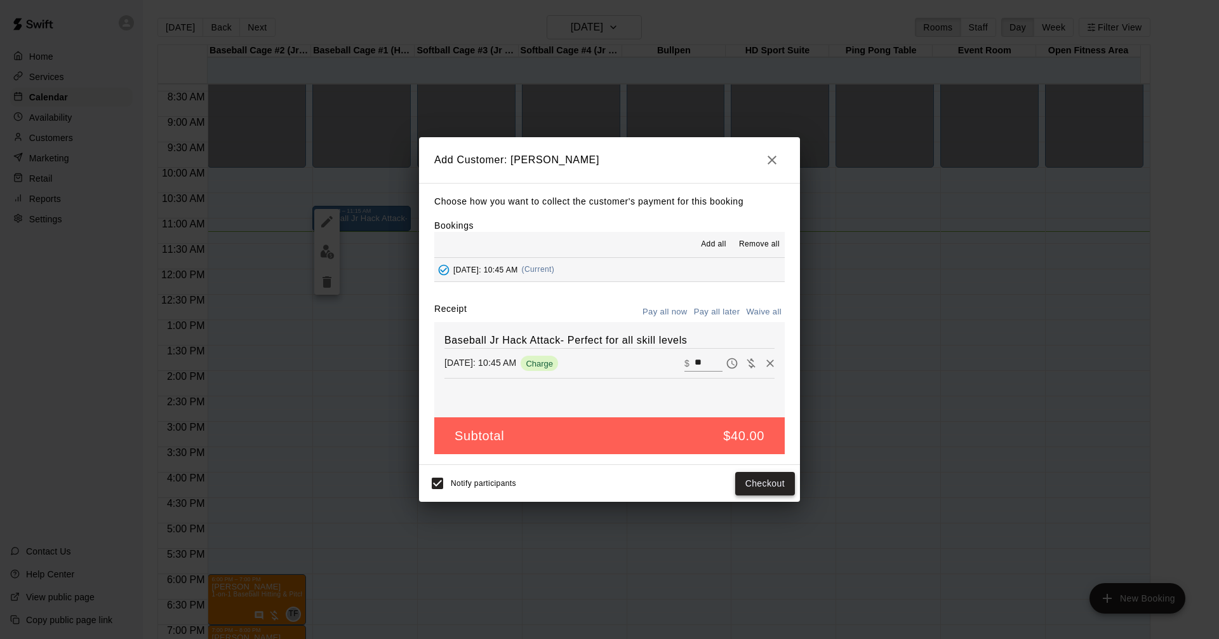
click at [745, 482] on button "Checkout" at bounding box center [765, 483] width 60 height 23
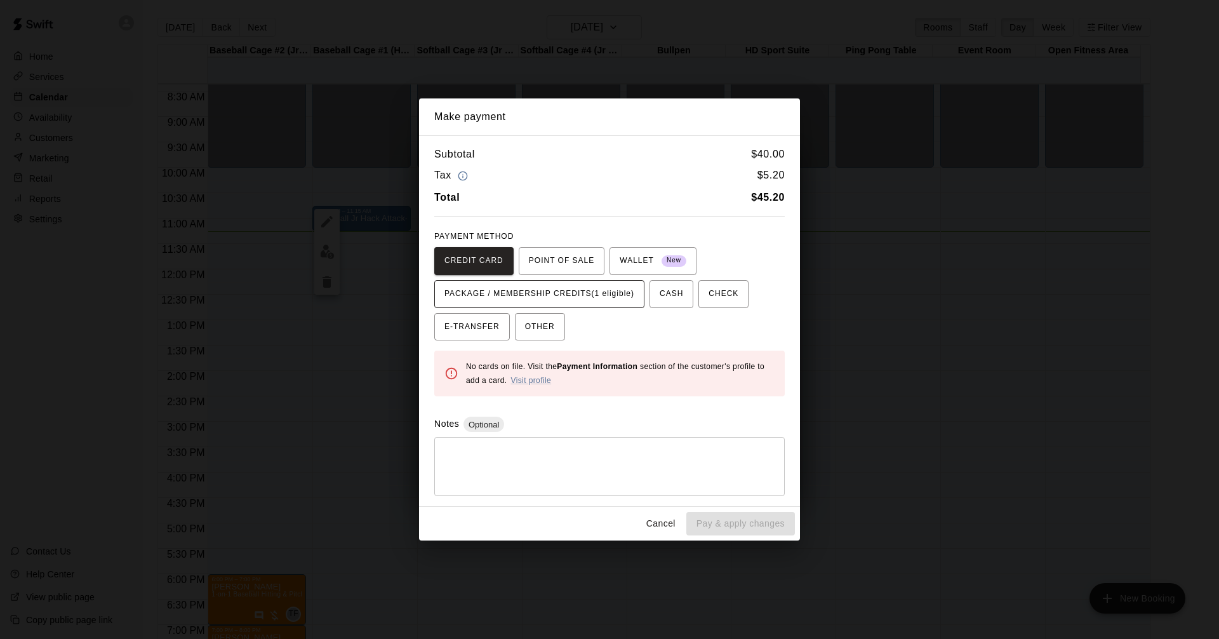
click at [561, 291] on span "PACKAGE / MEMBERSHIP CREDITS (1 eligible)" at bounding box center [539, 294] width 190 height 20
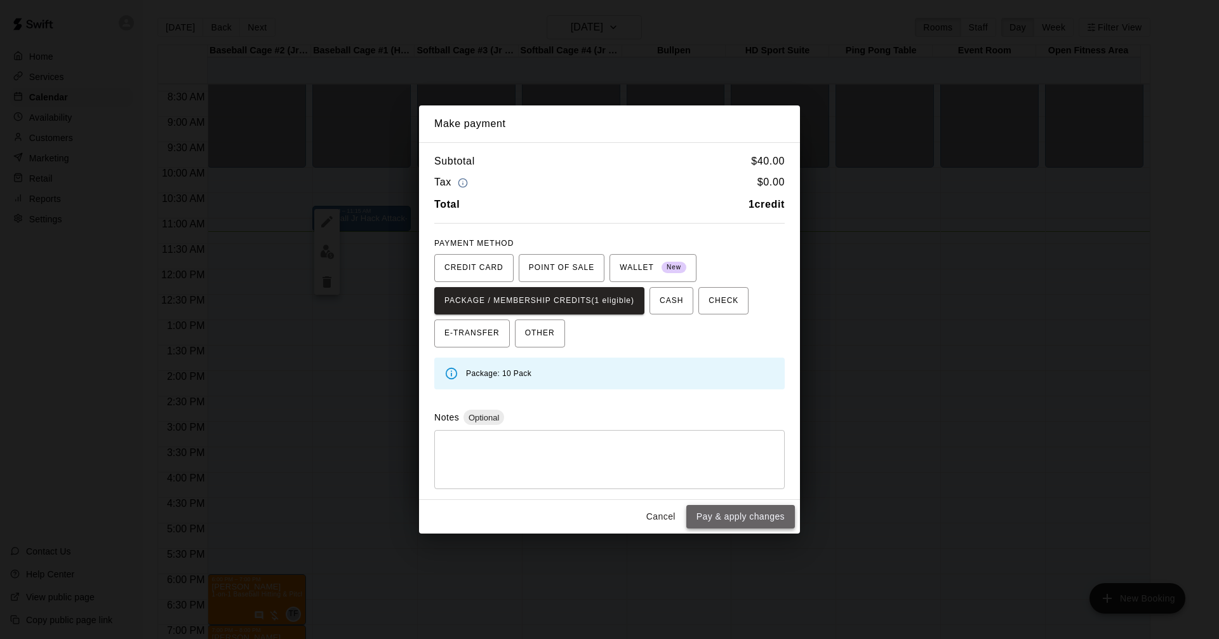
click at [743, 514] on button "Pay & apply changes" at bounding box center [740, 516] width 109 height 23
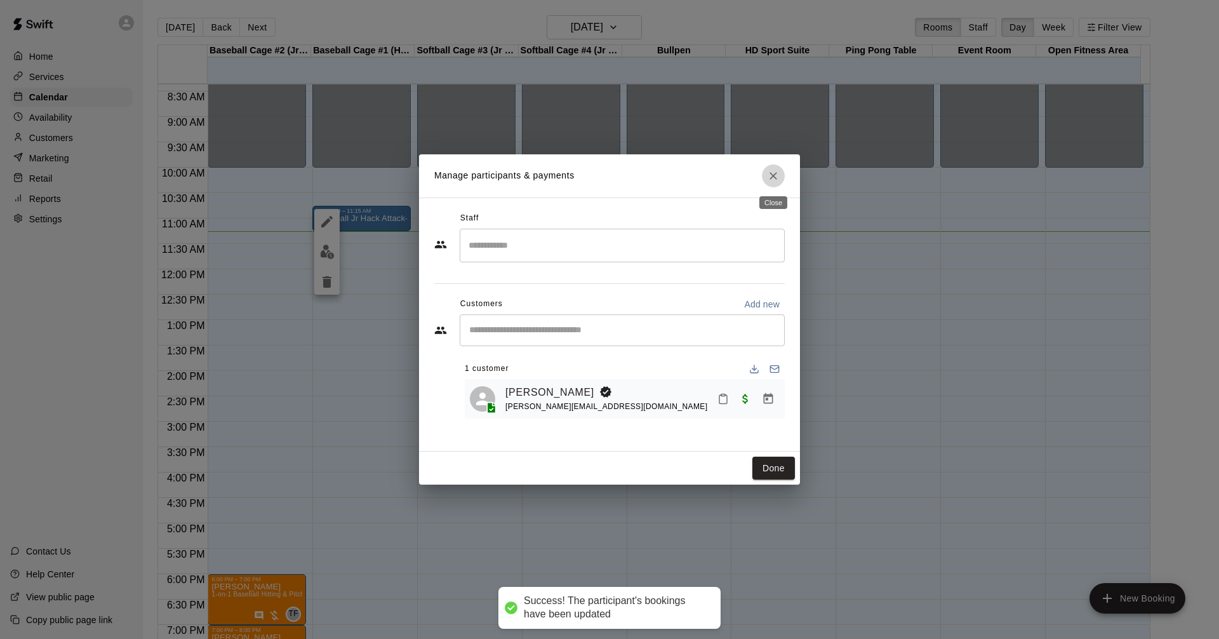
click at [770, 170] on icon "Close" at bounding box center [773, 176] width 13 height 13
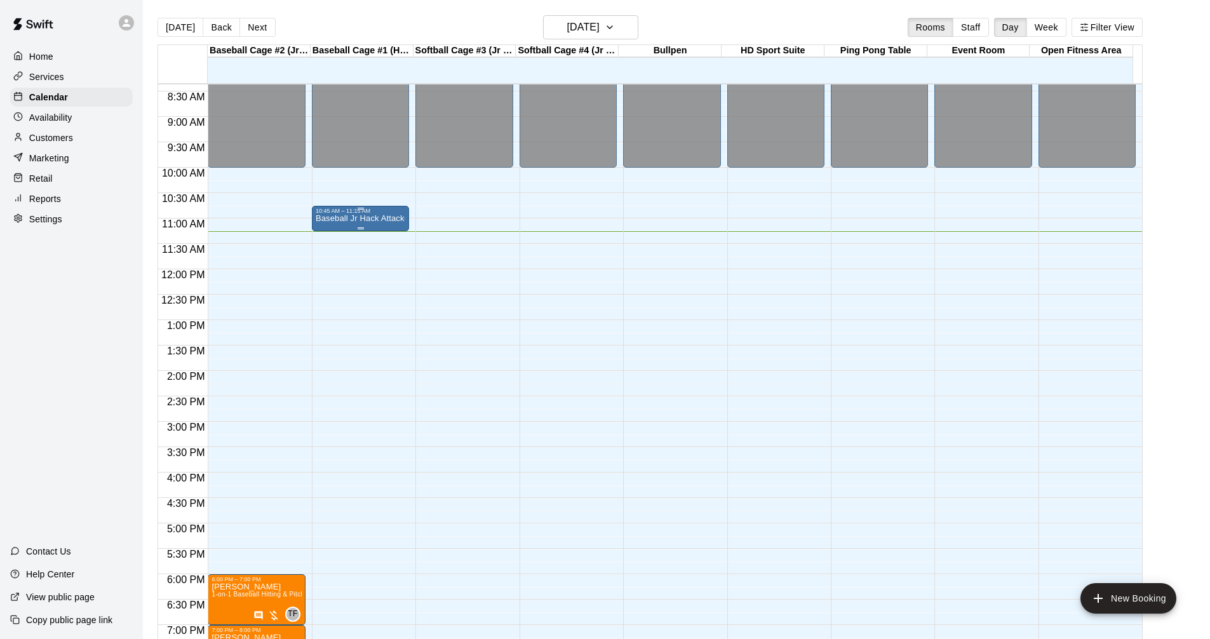
click at [373, 218] on p "Baseball Jr Hack Attack- Perfect for all skill levels" at bounding box center [361, 218] width 90 height 0
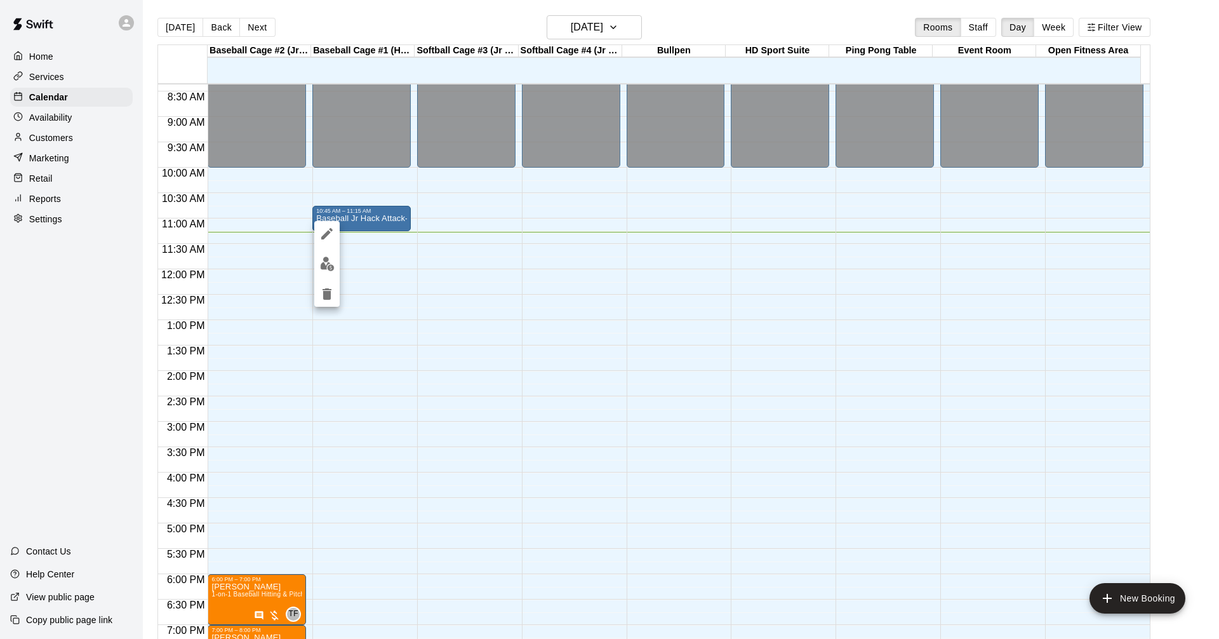
click at [50, 133] on div at bounding box center [609, 319] width 1219 height 639
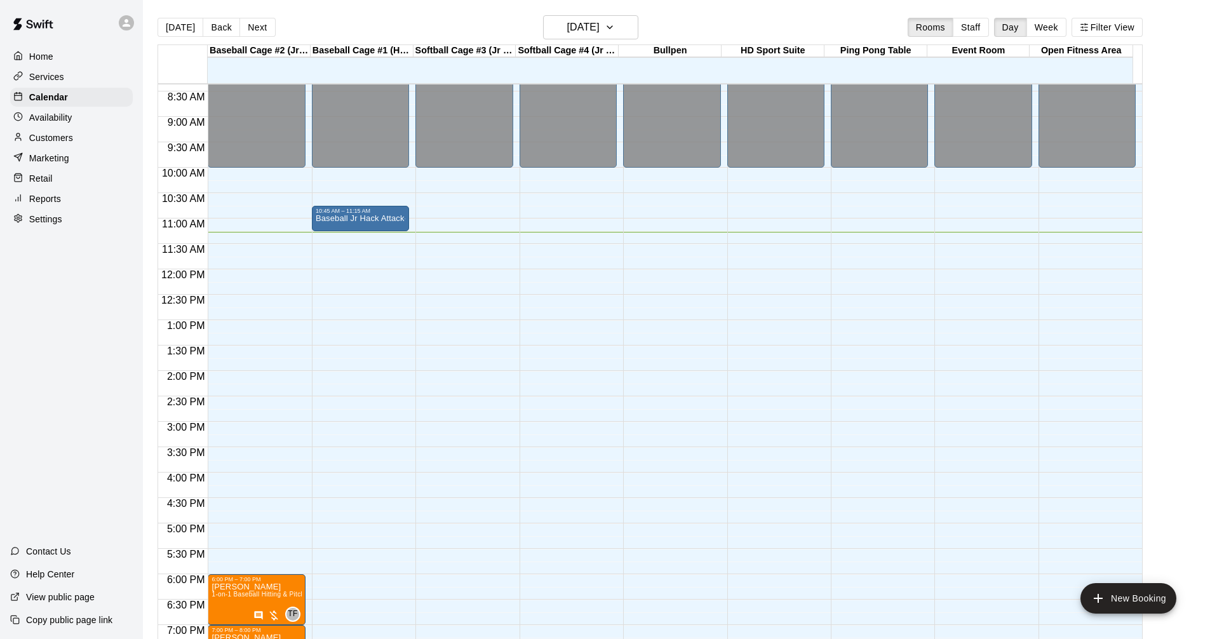
click at [50, 137] on p "Customers" at bounding box center [51, 137] width 44 height 13
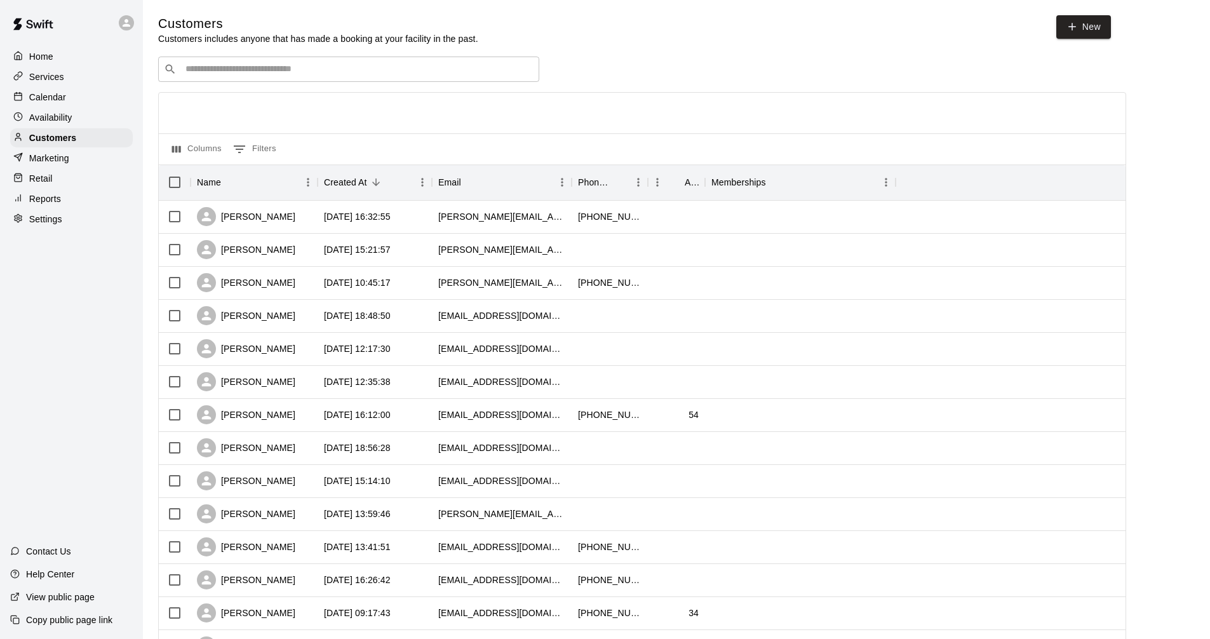
click at [252, 67] on input "Search customers by name or email" at bounding box center [358, 69] width 352 height 13
type input "****"
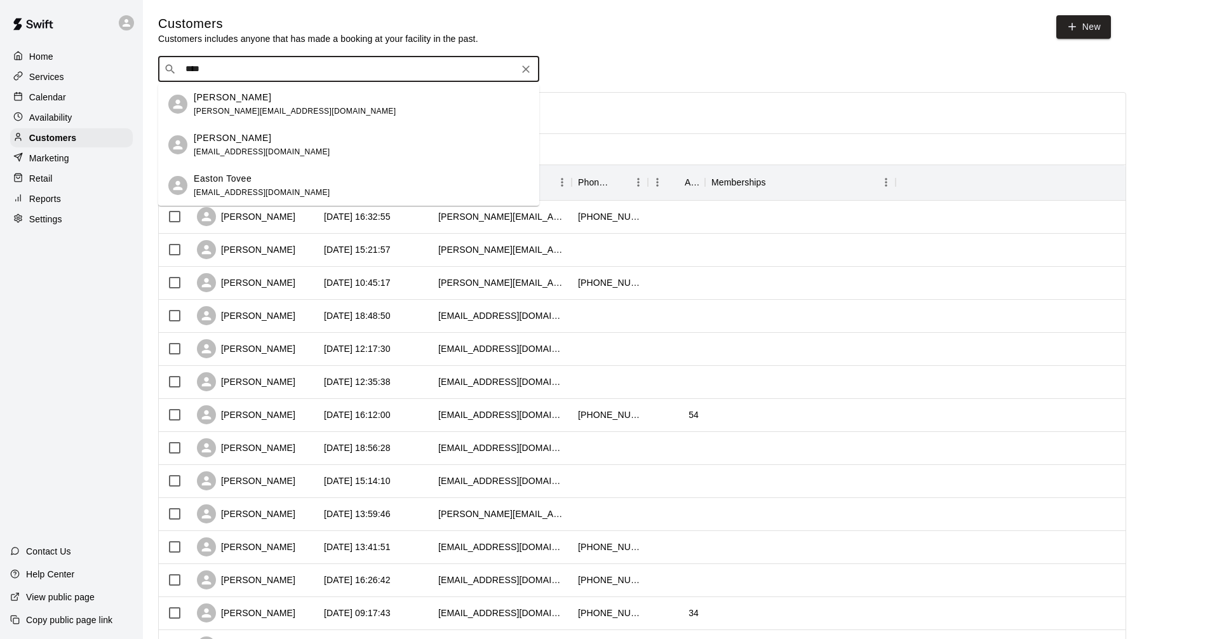
click at [270, 112] on span "[PERSON_NAME][EMAIL_ADDRESS][DOMAIN_NAME]" at bounding box center [295, 111] width 202 height 9
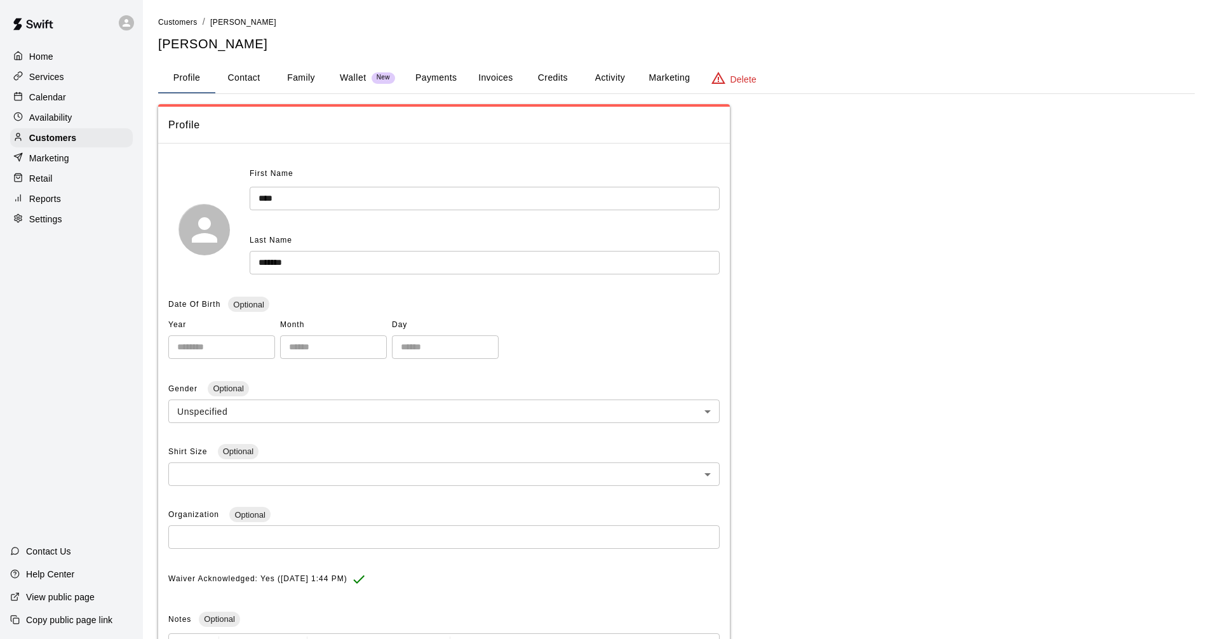
click at [562, 81] on button "Credits" at bounding box center [552, 78] width 57 height 30
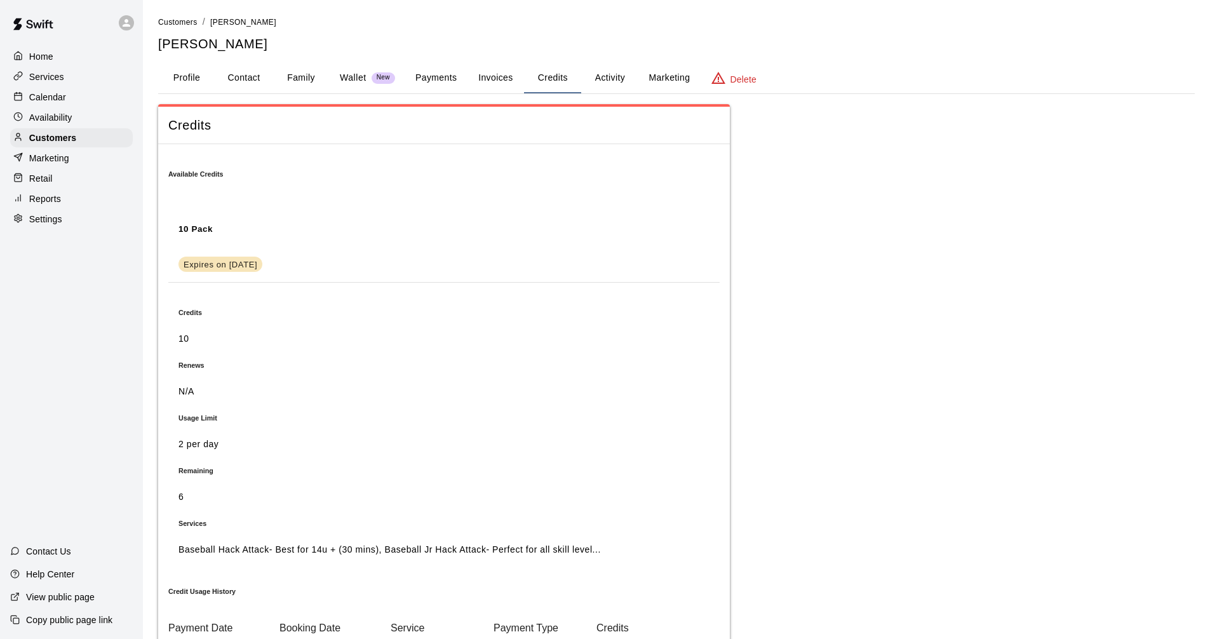
click at [81, 67] on div "Home Services Calendar Availability Customers Marketing Retail Reports Settings" at bounding box center [71, 138] width 143 height 184
click at [79, 55] on div "Home" at bounding box center [71, 56] width 123 height 19
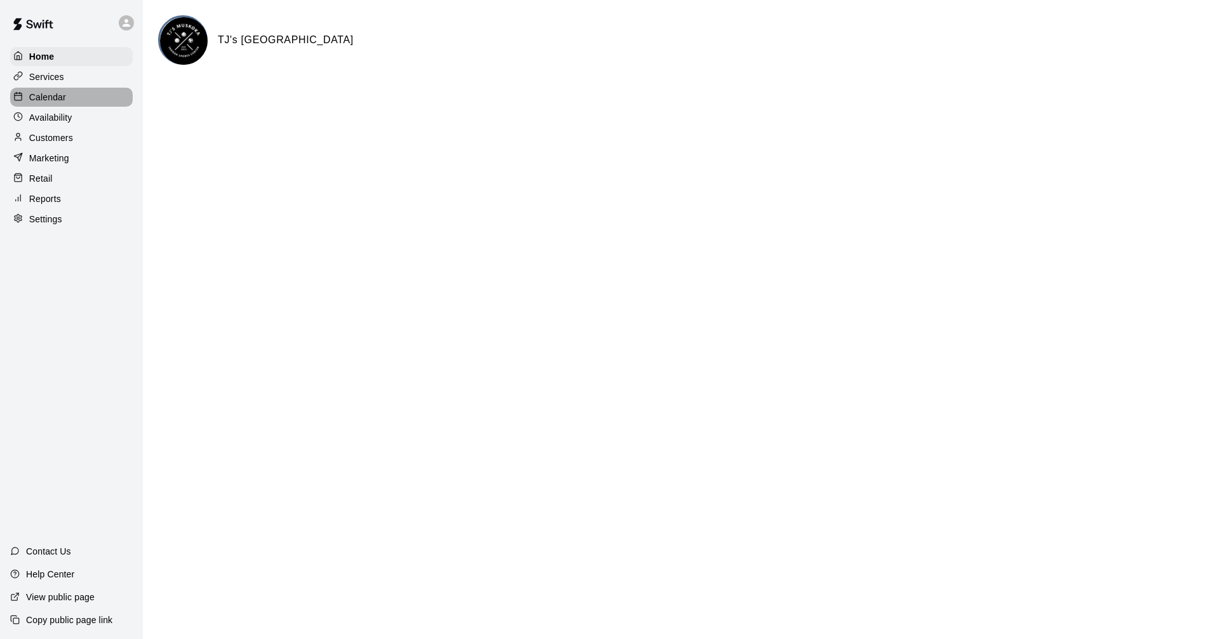
click at [76, 103] on div "Calendar" at bounding box center [71, 97] width 123 height 19
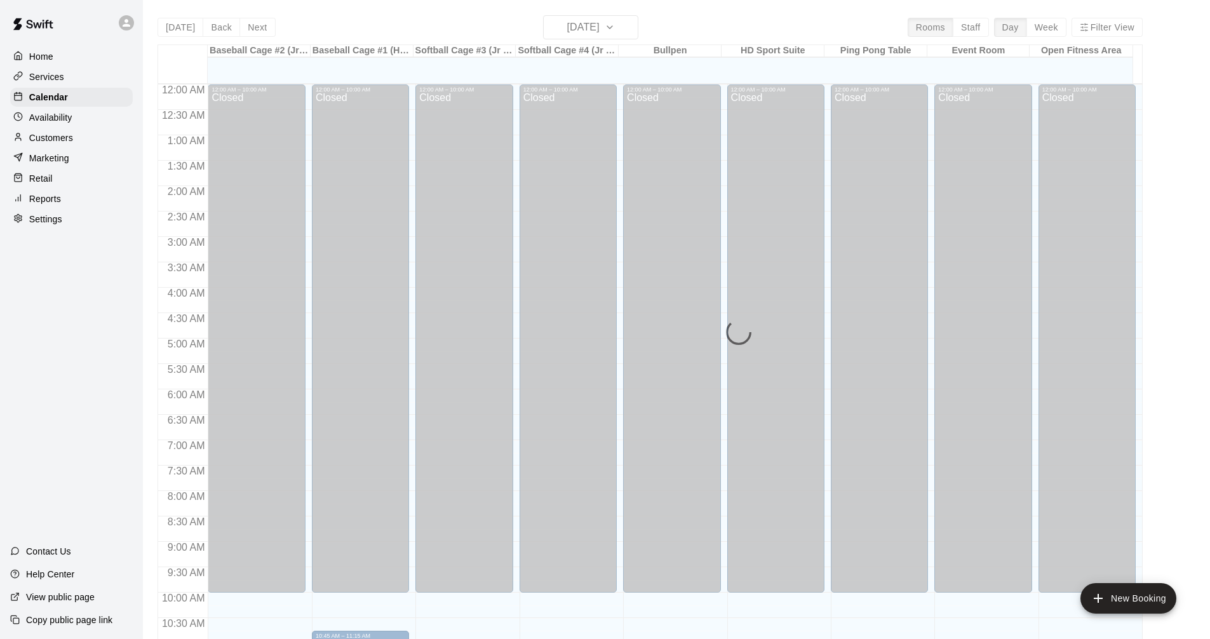
scroll to position [573, 0]
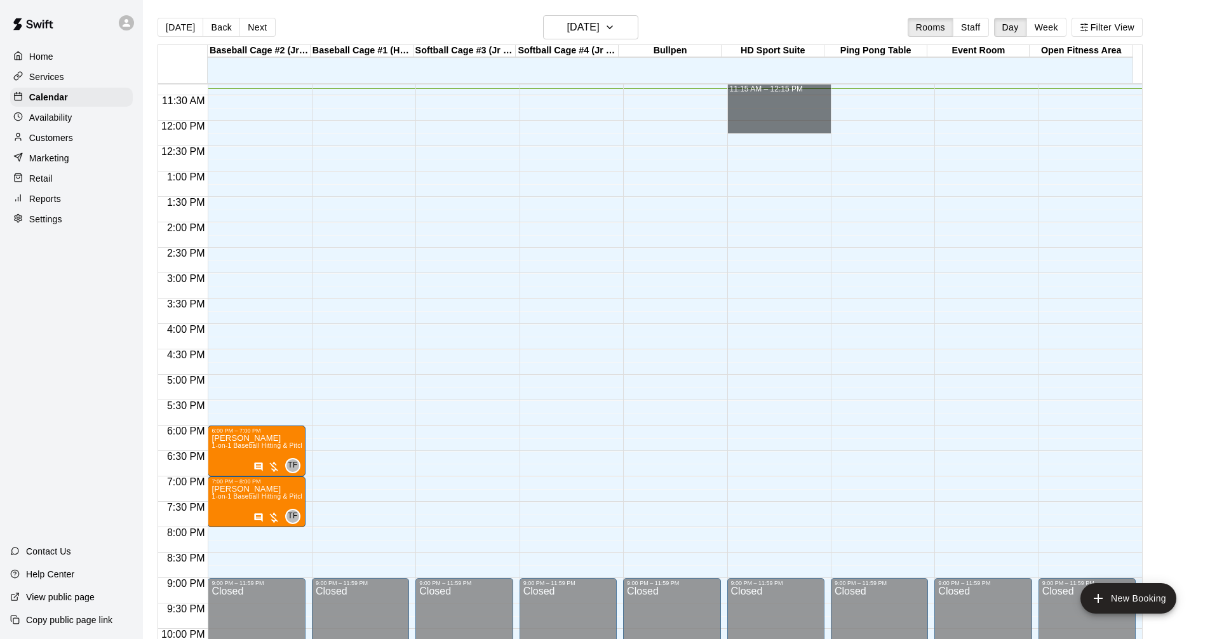
drag, startPoint x: 740, startPoint y: 95, endPoint x: 746, endPoint y: 123, distance: 28.5
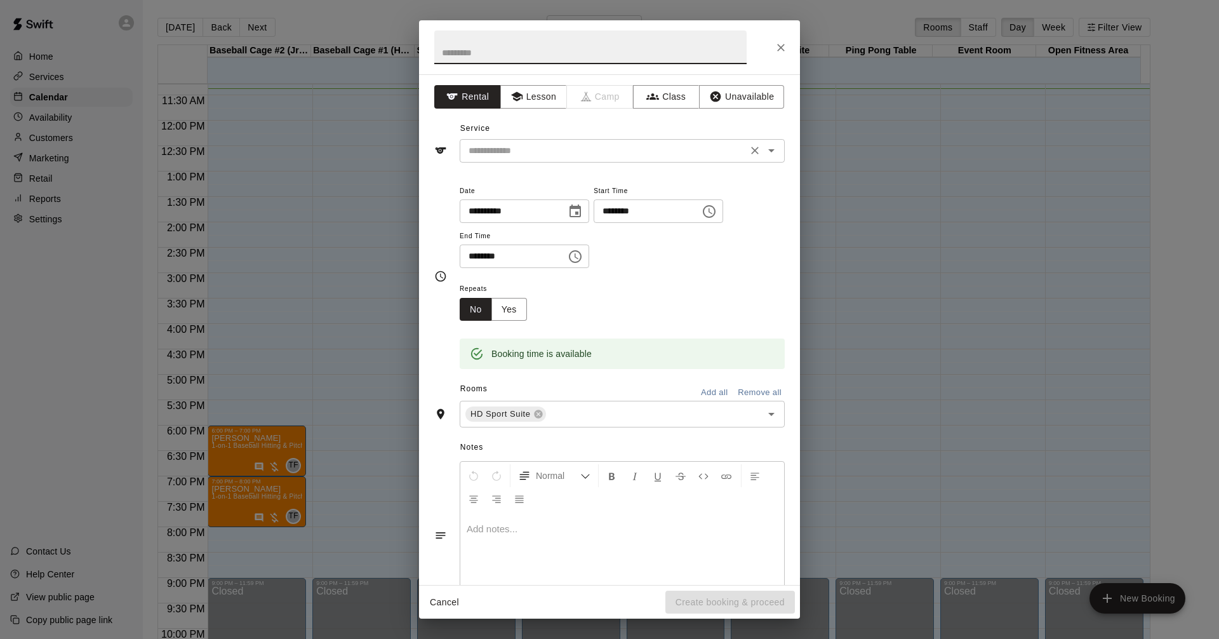
click at [561, 154] on input "text" at bounding box center [604, 151] width 280 height 16
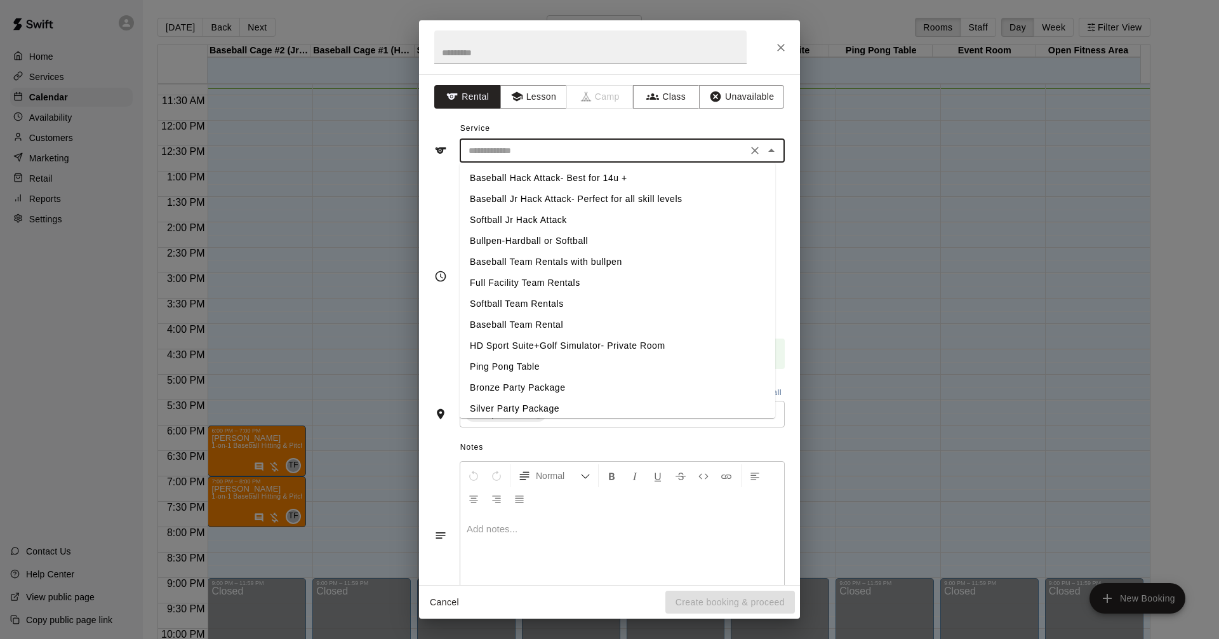
click at [567, 347] on li "HD Sport Suite+Golf Simulator- Private Room" at bounding box center [618, 345] width 316 height 21
type input "**********"
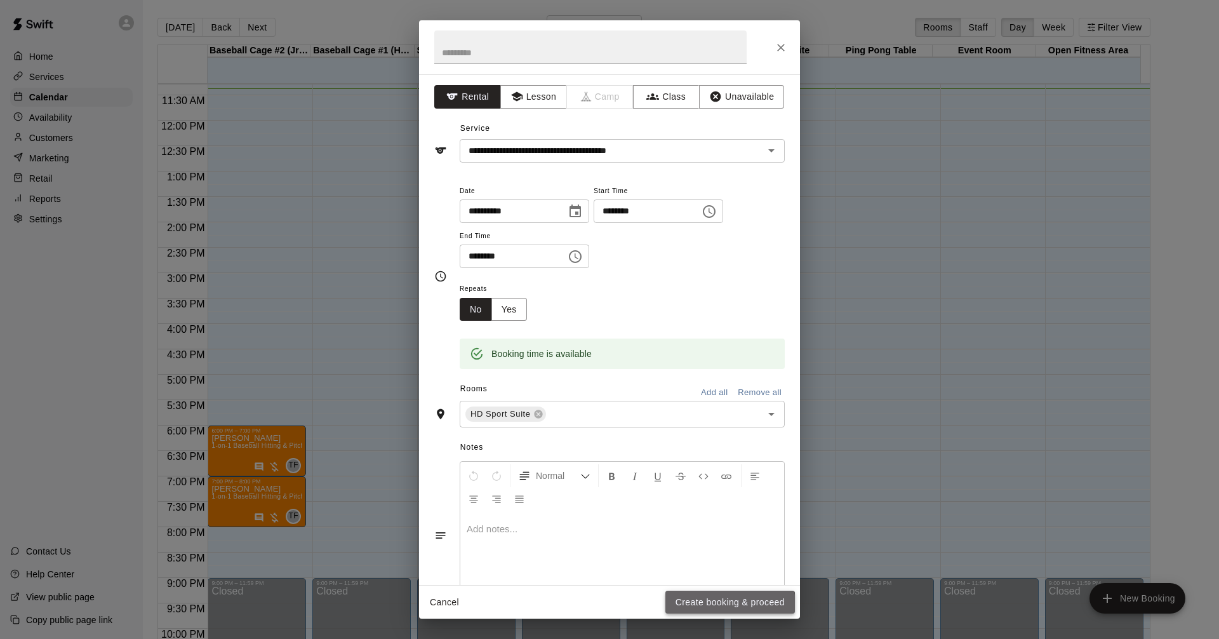
click at [697, 606] on button "Create booking & proceed" at bounding box center [730, 602] width 130 height 23
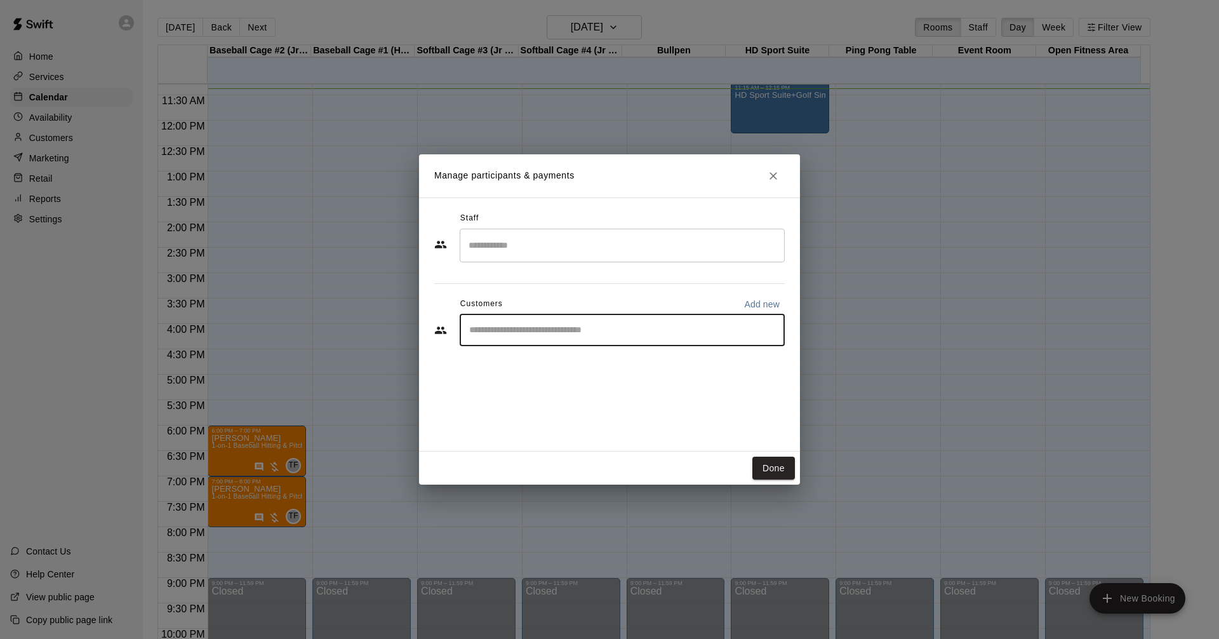
click at [578, 331] on input "Start typing to search customers..." at bounding box center [622, 330] width 314 height 13
click at [756, 305] on p "Add new" at bounding box center [762, 304] width 36 height 13
select select "**"
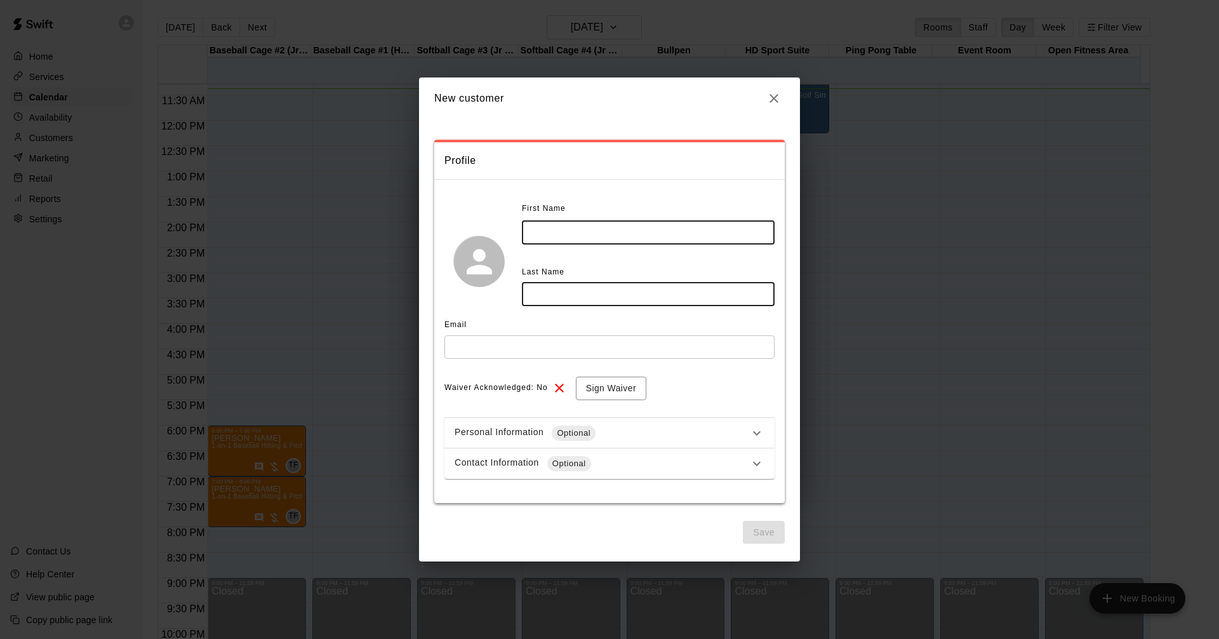
click at [634, 226] on input "text" at bounding box center [648, 232] width 253 height 23
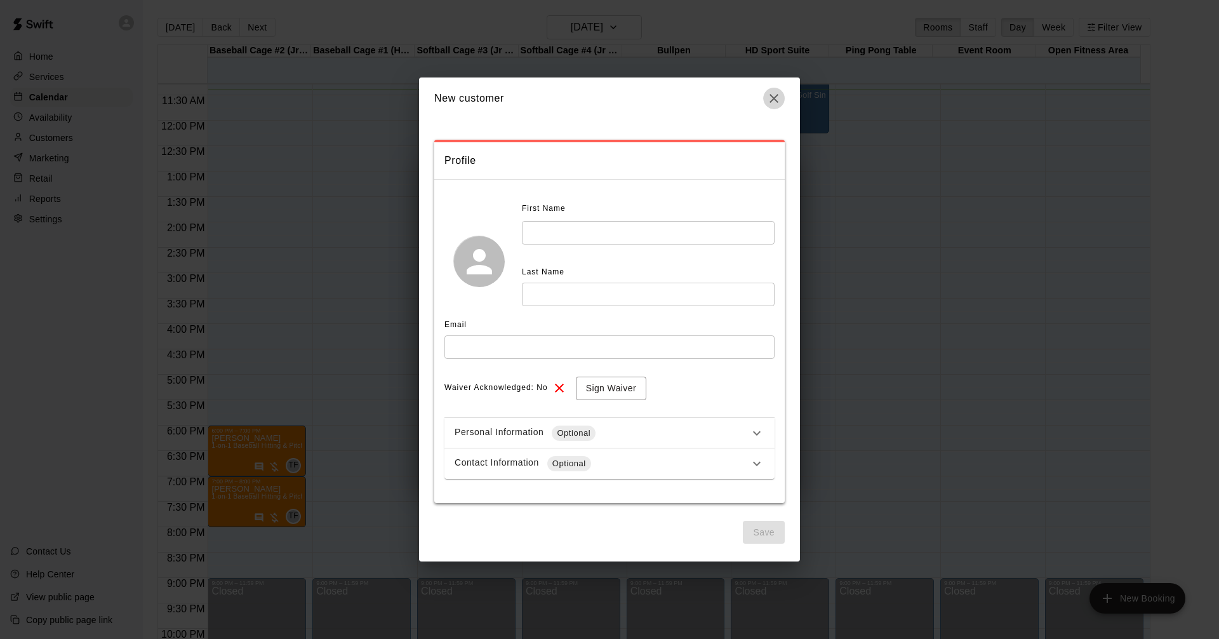
click at [773, 100] on icon "button" at bounding box center [773, 98] width 15 height 15
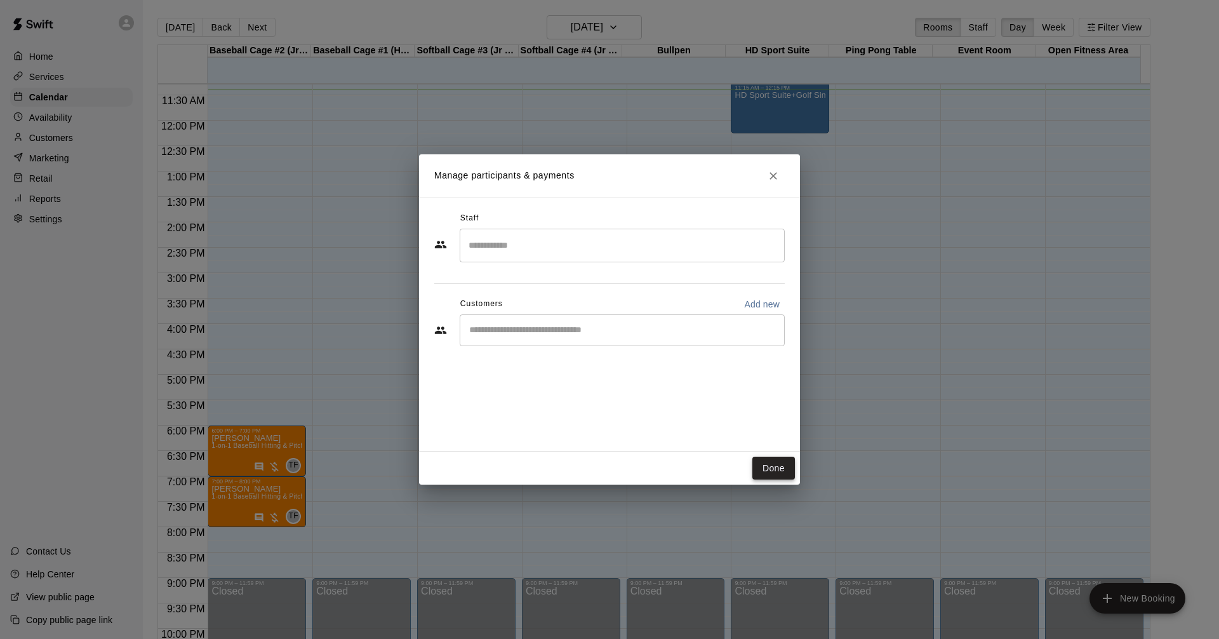
click at [774, 474] on button "Done" at bounding box center [773, 468] width 43 height 23
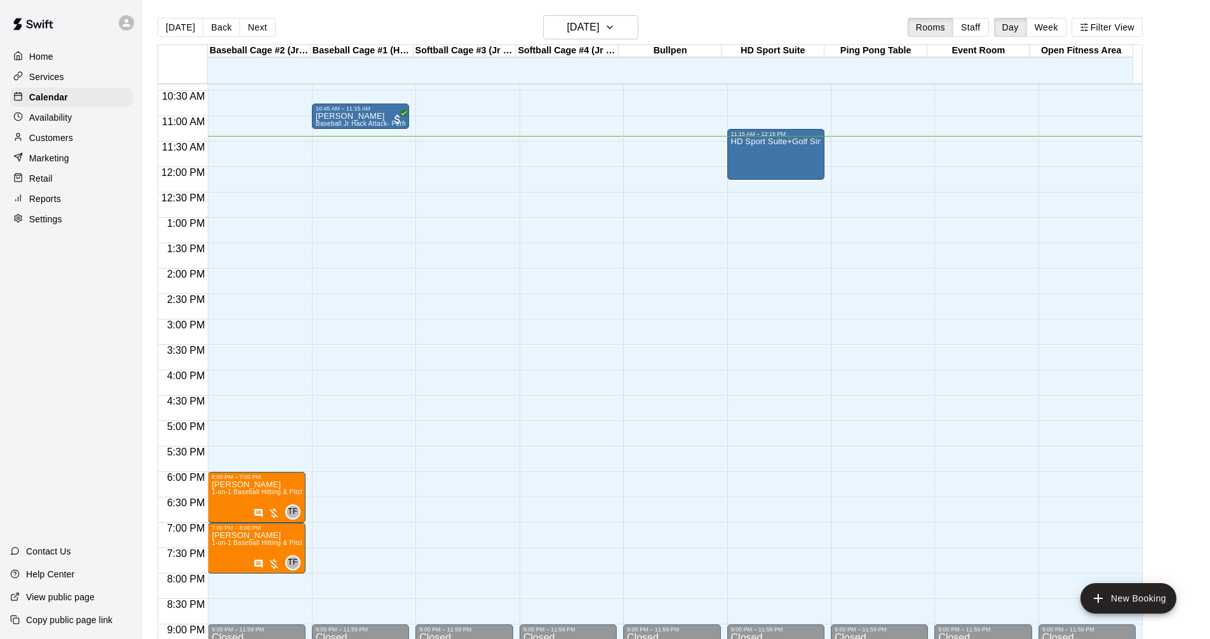
scroll to position [446, 0]
